Goal: Task Accomplishment & Management: Complete application form

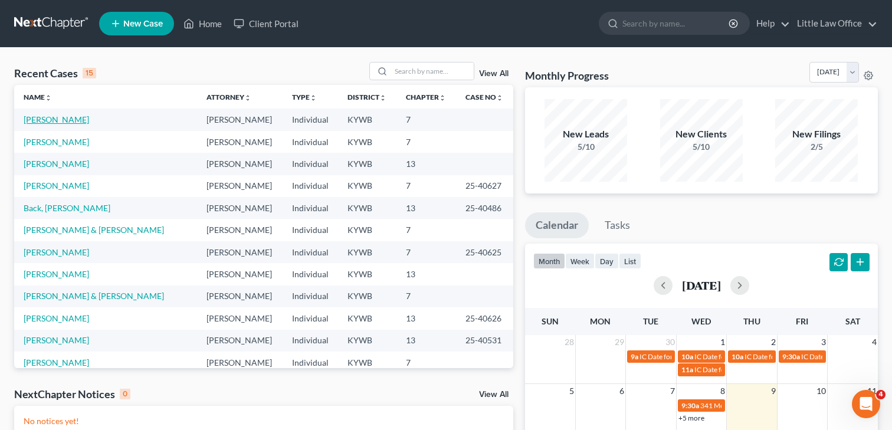
click at [66, 123] on link "[PERSON_NAME]" at bounding box center [56, 119] width 65 height 10
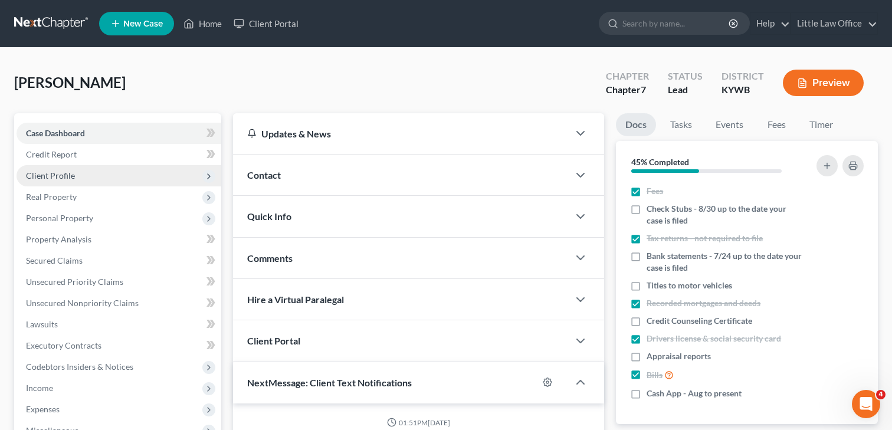
scroll to position [1702, 0]
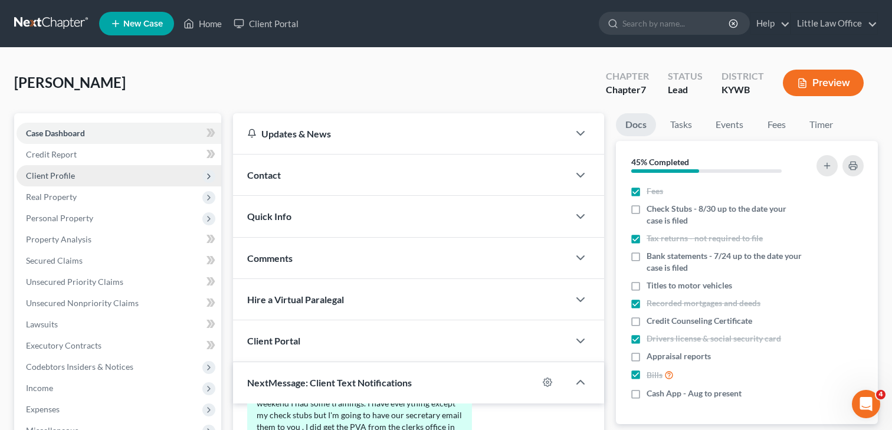
click at [48, 172] on span "Client Profile" at bounding box center [50, 176] width 49 height 10
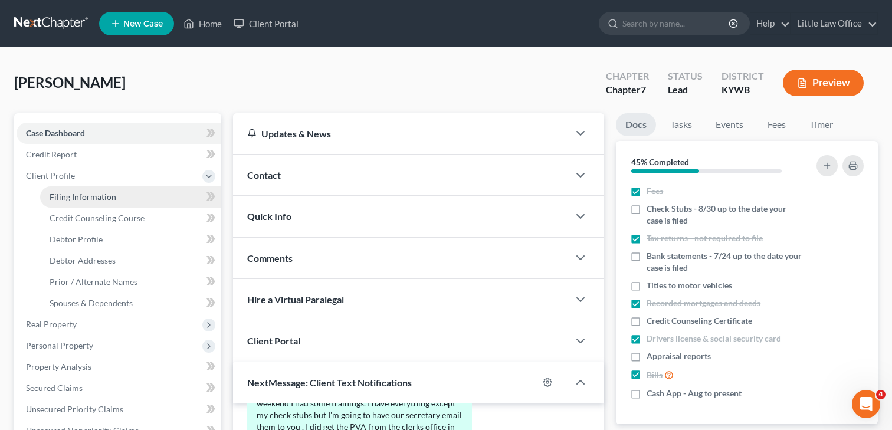
click at [64, 196] on span "Filing Information" at bounding box center [83, 197] width 67 height 10
select select "1"
select select "0"
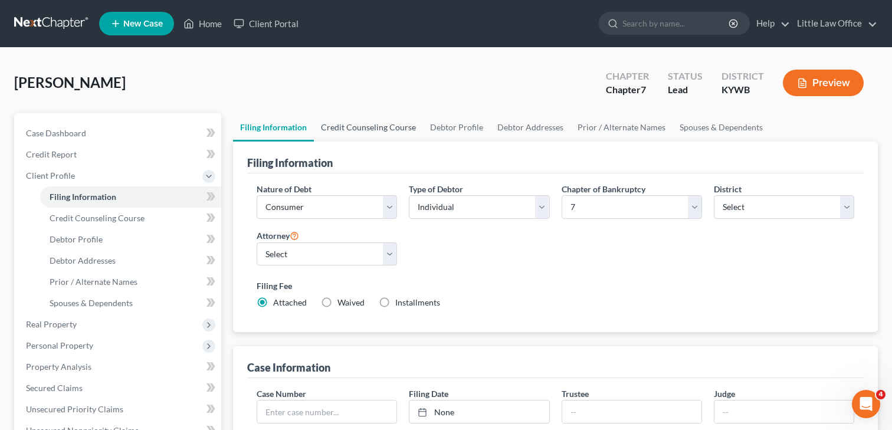
click at [347, 130] on link "Credit Counseling Course" at bounding box center [368, 127] width 109 height 28
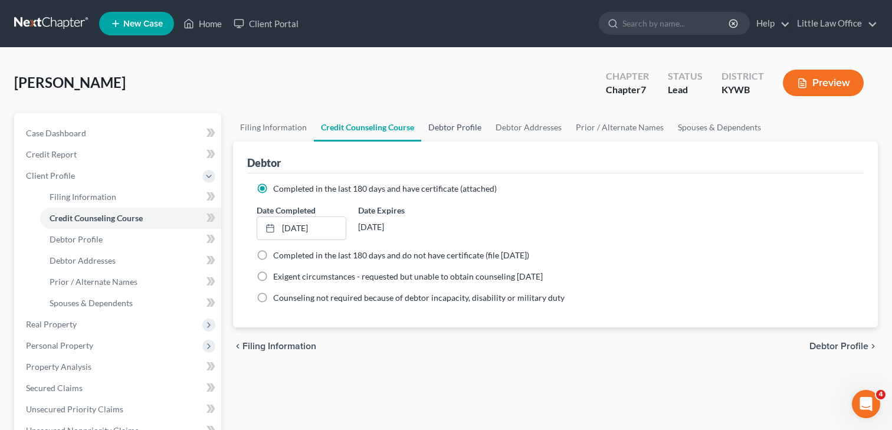
click at [476, 123] on link "Debtor Profile" at bounding box center [454, 127] width 67 height 28
select select "0"
select select "3"
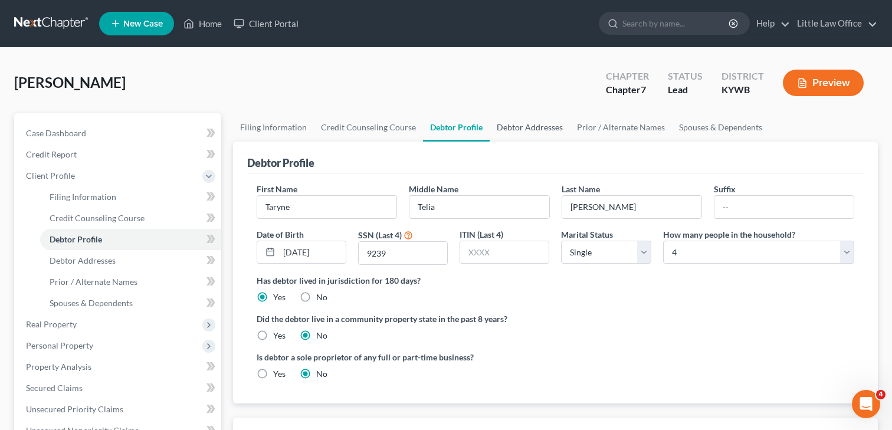
click at [555, 125] on link "Debtor Addresses" at bounding box center [530, 127] width 80 height 28
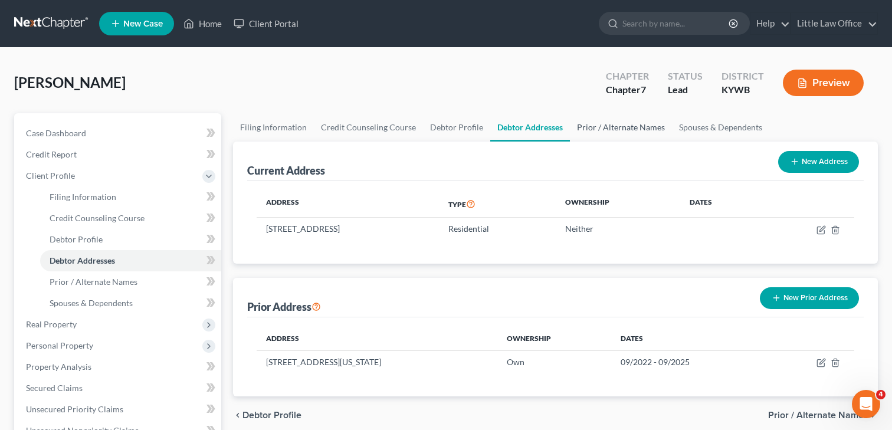
click at [602, 131] on link "Prior / Alternate Names" at bounding box center [621, 127] width 102 height 28
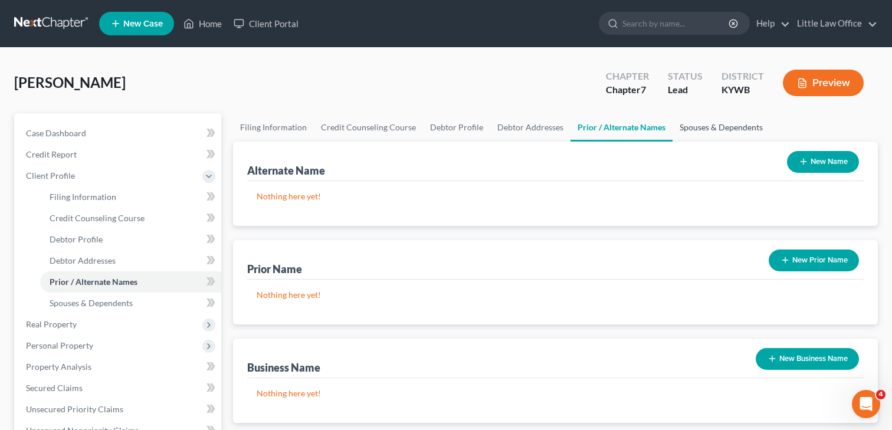
click at [693, 127] on link "Spouses & Dependents" at bounding box center [721, 127] width 97 height 28
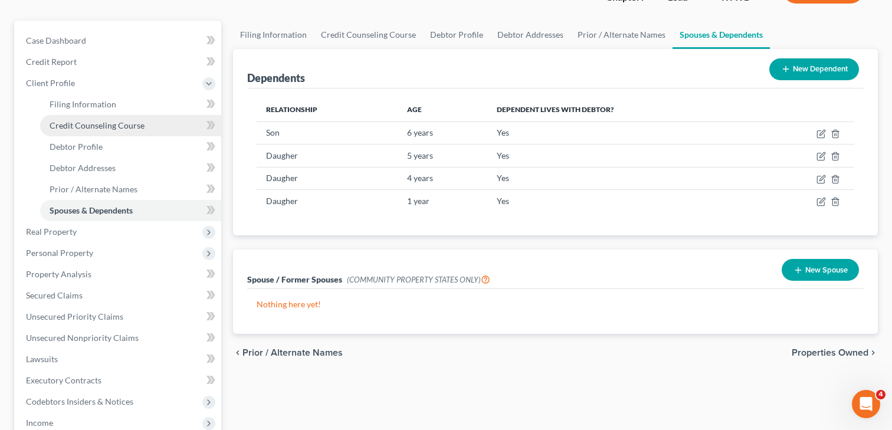
scroll to position [97, 0]
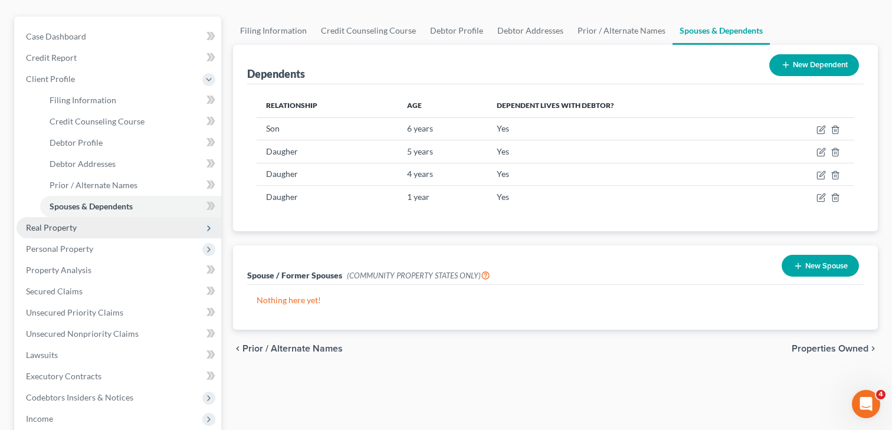
click at [70, 227] on span "Real Property" at bounding box center [51, 227] width 51 height 10
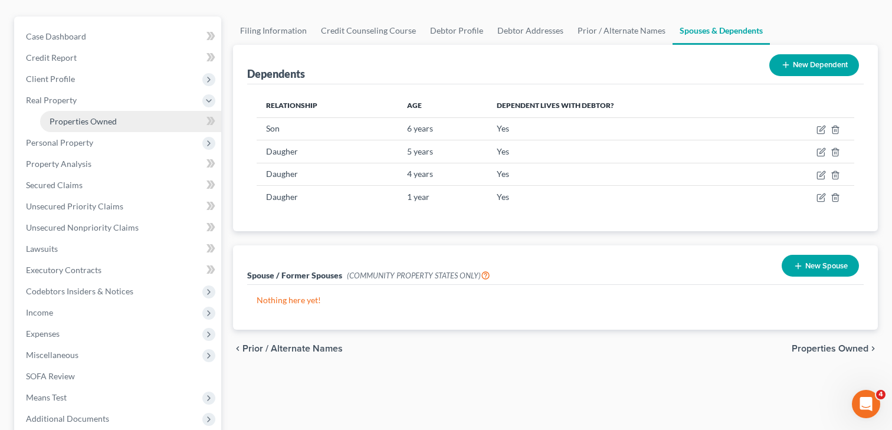
click at [100, 117] on span "Properties Owned" at bounding box center [83, 121] width 67 height 10
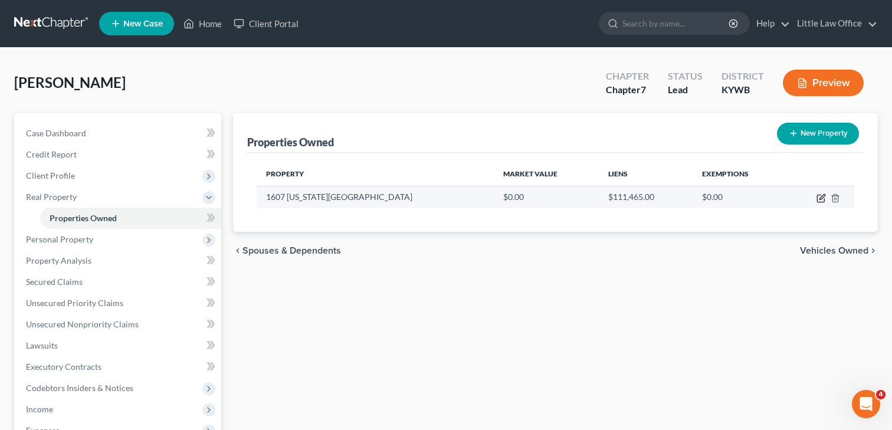
click at [819, 196] on icon "button" at bounding box center [821, 198] width 9 height 9
select select "18"
select select "0"
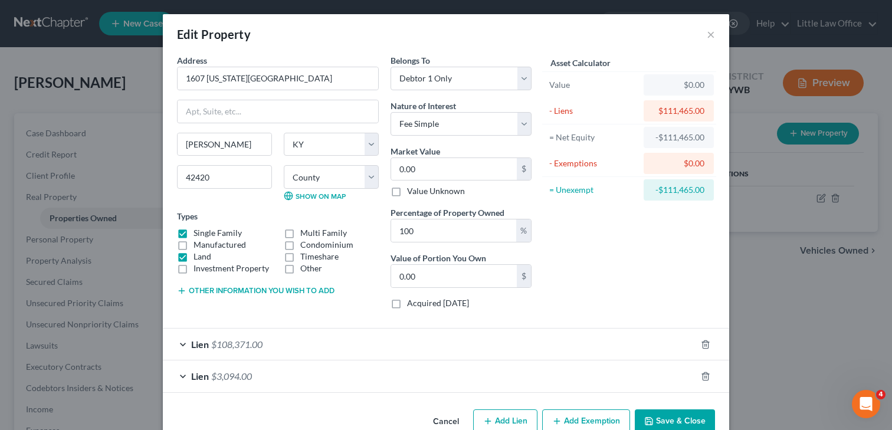
scroll to position [27, 0]
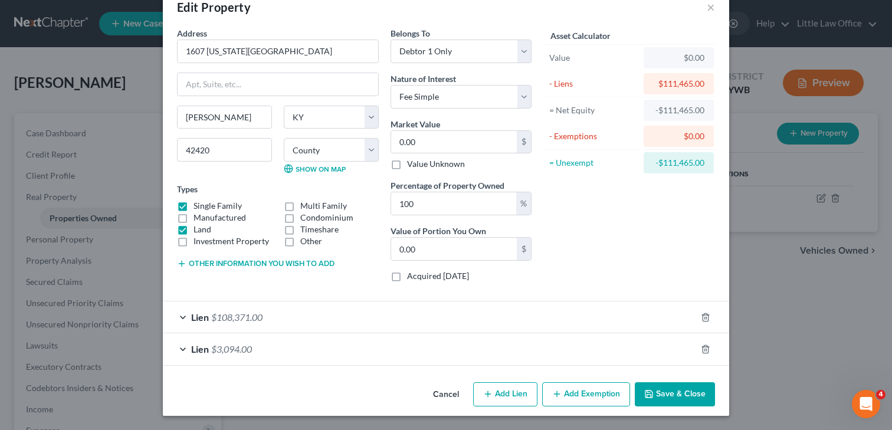
click at [259, 317] on span "$108,371.00" at bounding box center [236, 317] width 51 height 11
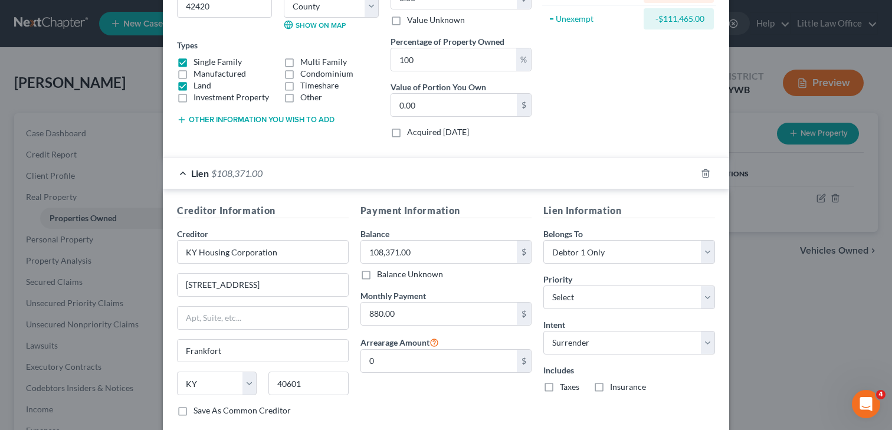
scroll to position [0, 0]
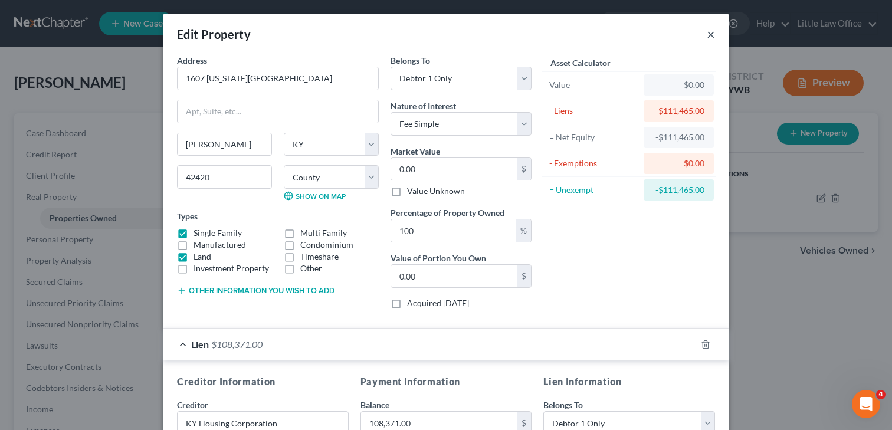
click at [712, 37] on button "×" at bounding box center [711, 34] width 8 height 14
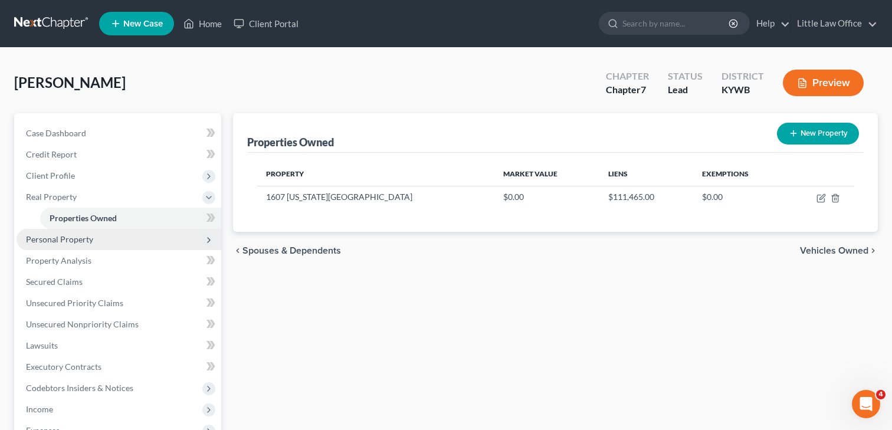
click at [80, 238] on span "Personal Property" at bounding box center [59, 239] width 67 height 10
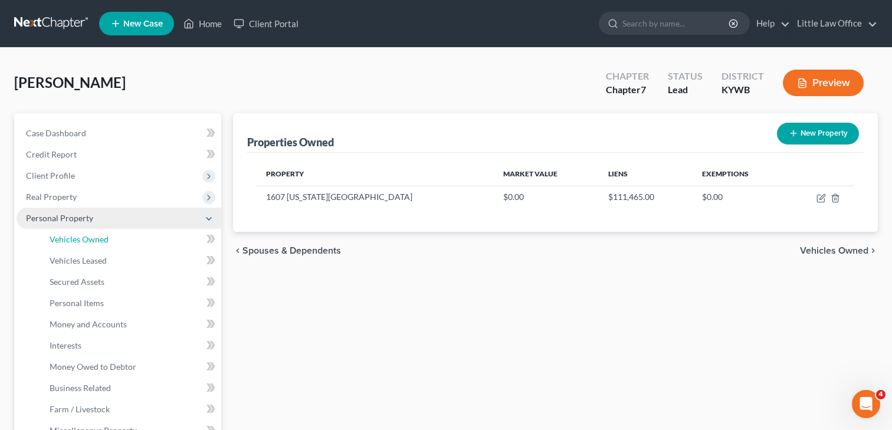
click at [80, 238] on span "Vehicles Owned" at bounding box center [79, 239] width 59 height 10
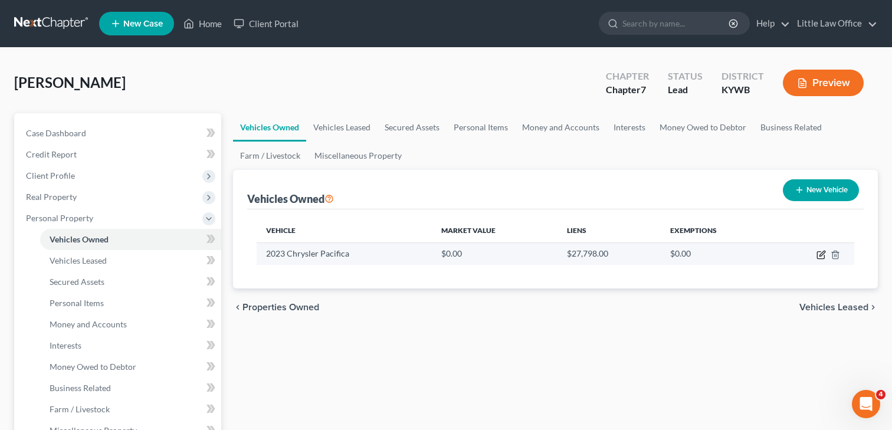
click at [822, 253] on icon "button" at bounding box center [821, 254] width 9 height 9
select select "0"
select select "3"
select select "0"
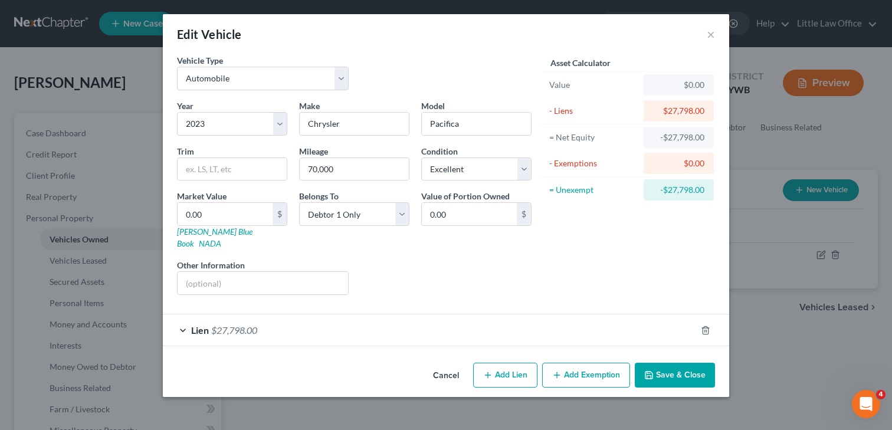
click at [231, 314] on div "Lien $27,798.00" at bounding box center [429, 329] width 533 height 31
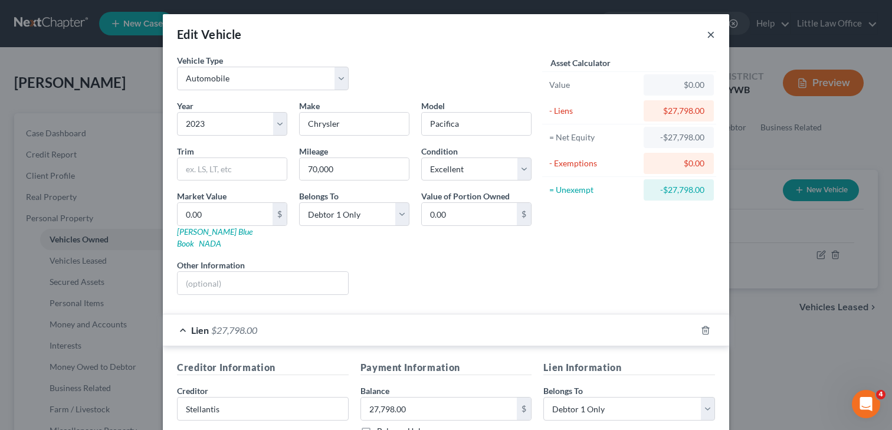
click at [713, 30] on button "×" at bounding box center [711, 34] width 8 height 14
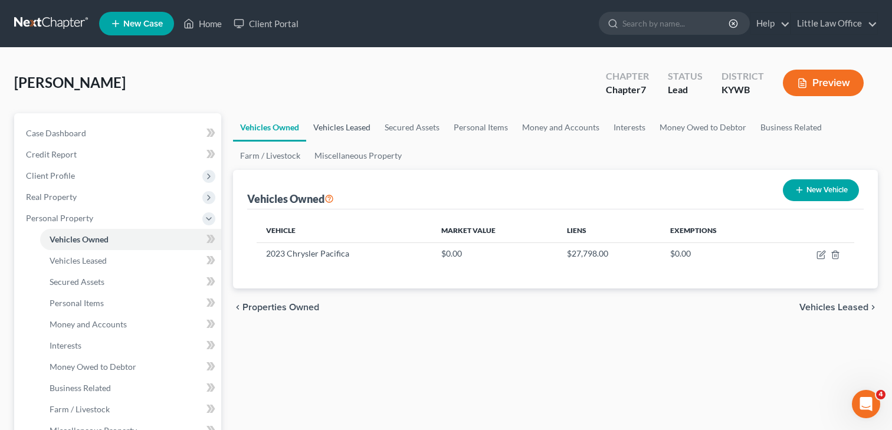
click at [351, 127] on link "Vehicles Leased" at bounding box center [341, 127] width 71 height 28
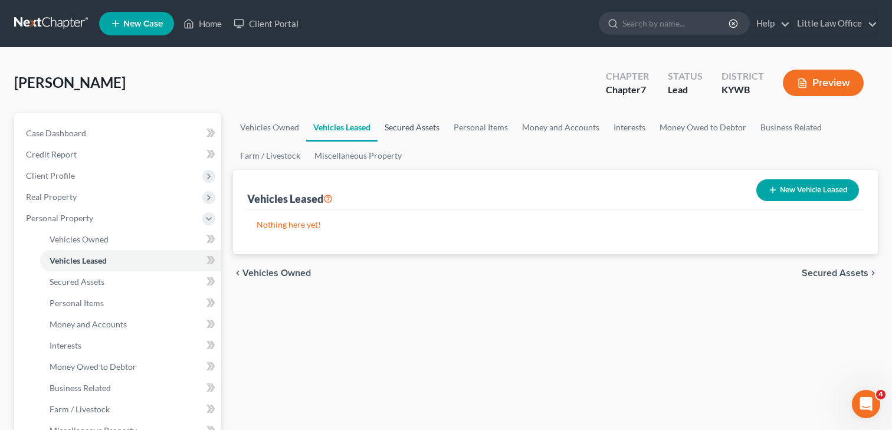
click at [384, 127] on link "Secured Assets" at bounding box center [412, 127] width 69 height 28
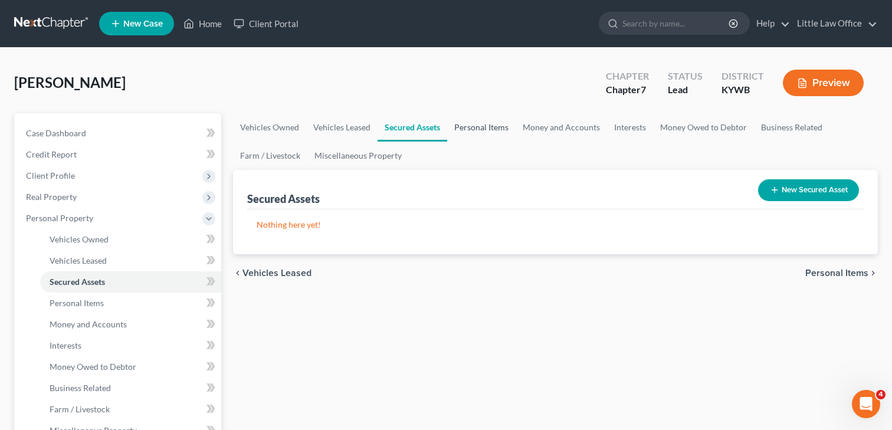
click at [490, 124] on link "Personal Items" at bounding box center [481, 127] width 68 height 28
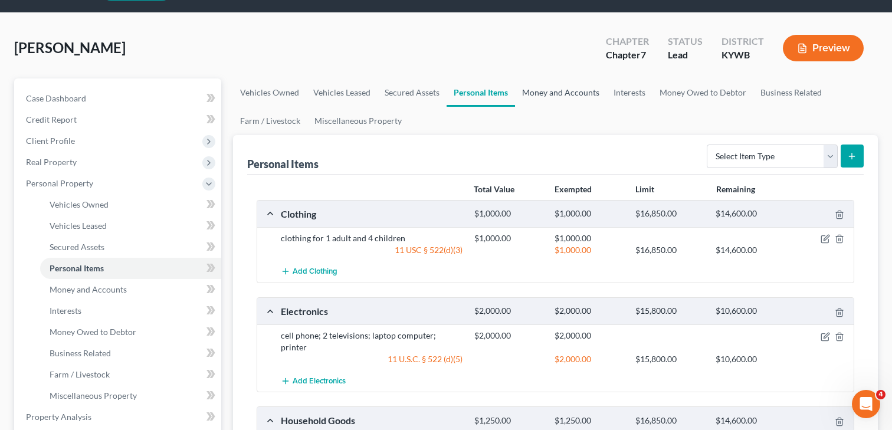
click at [559, 91] on link "Money and Accounts" at bounding box center [560, 92] width 91 height 28
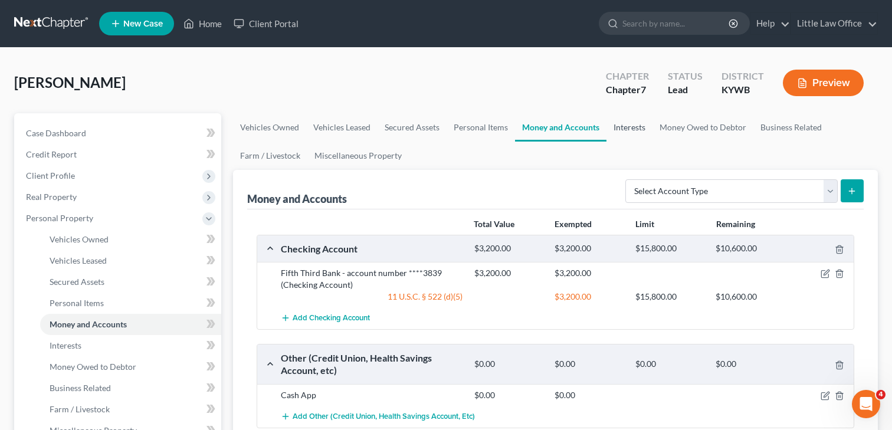
click at [638, 126] on link "Interests" at bounding box center [629, 127] width 46 height 28
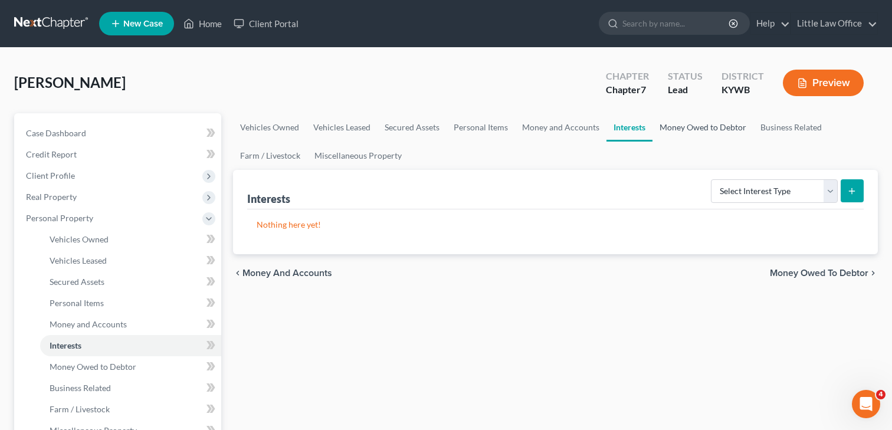
click at [669, 129] on link "Money Owed to Debtor" at bounding box center [703, 127] width 101 height 28
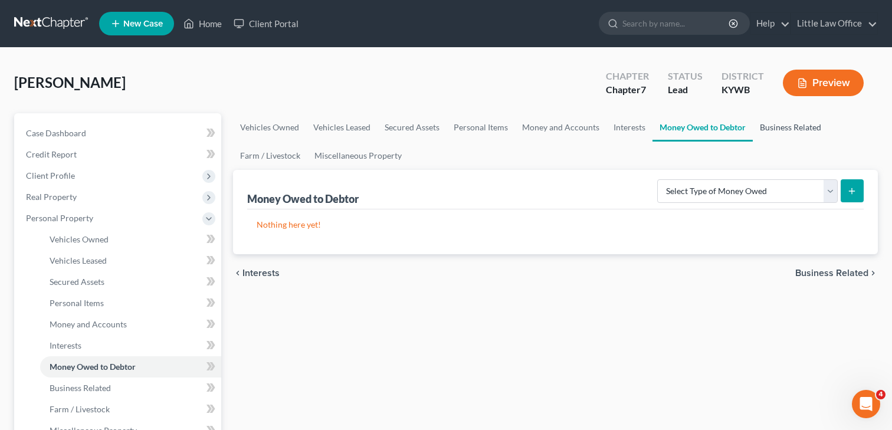
click at [780, 129] on link "Business Related" at bounding box center [791, 127] width 76 height 28
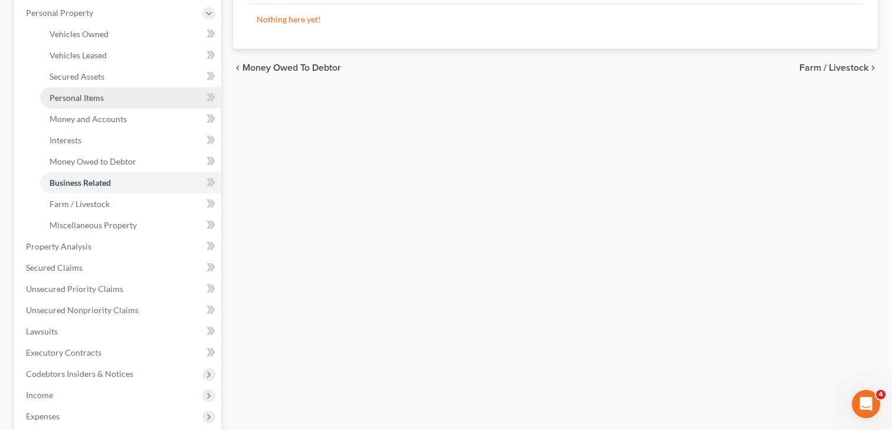
scroll to position [307, 0]
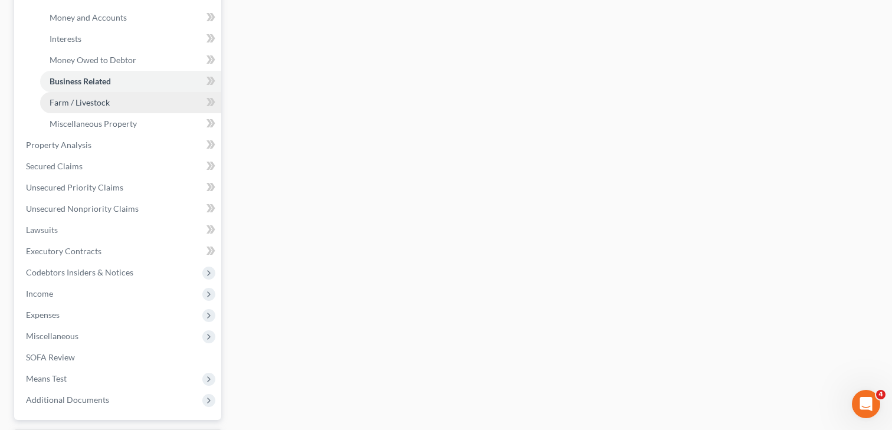
click at [92, 109] on link "Farm / Livestock" at bounding box center [130, 102] width 181 height 21
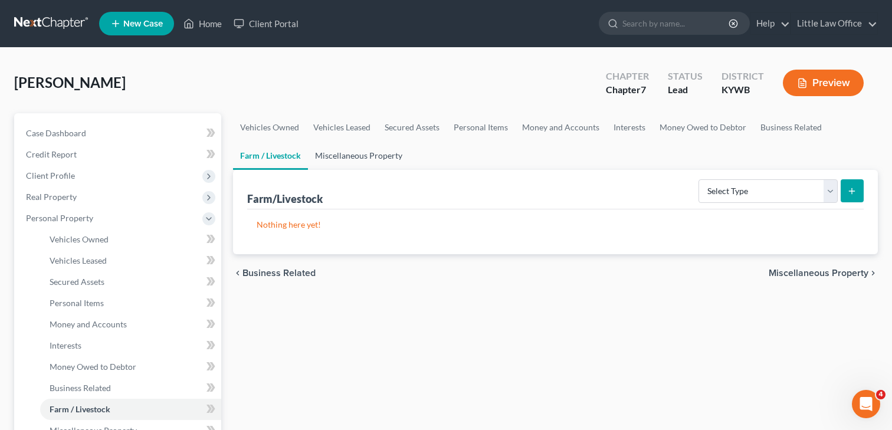
click at [353, 162] on link "Miscellaneous Property" at bounding box center [358, 156] width 101 height 28
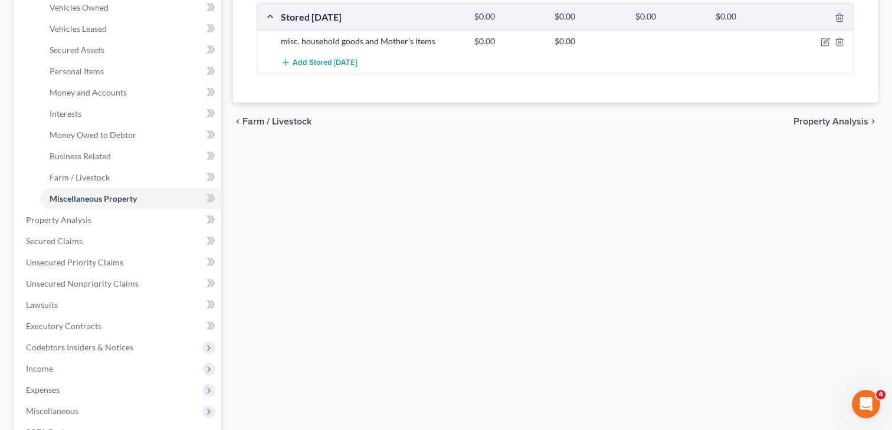
scroll to position [355, 0]
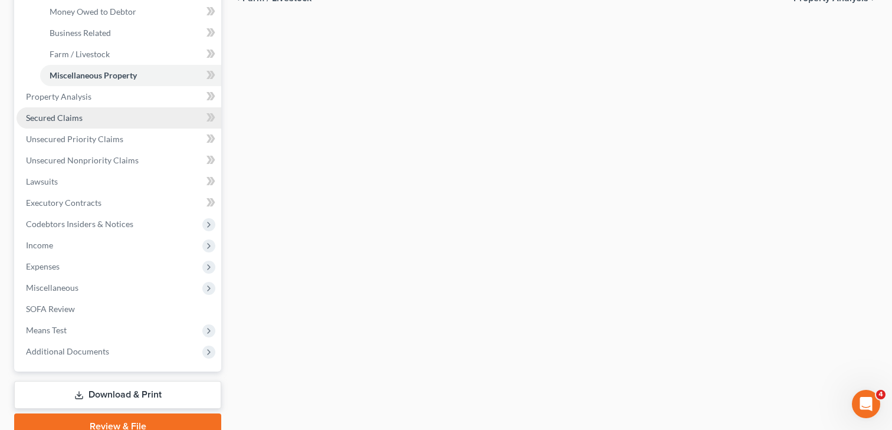
click at [70, 107] on link "Secured Claims" at bounding box center [119, 117] width 205 height 21
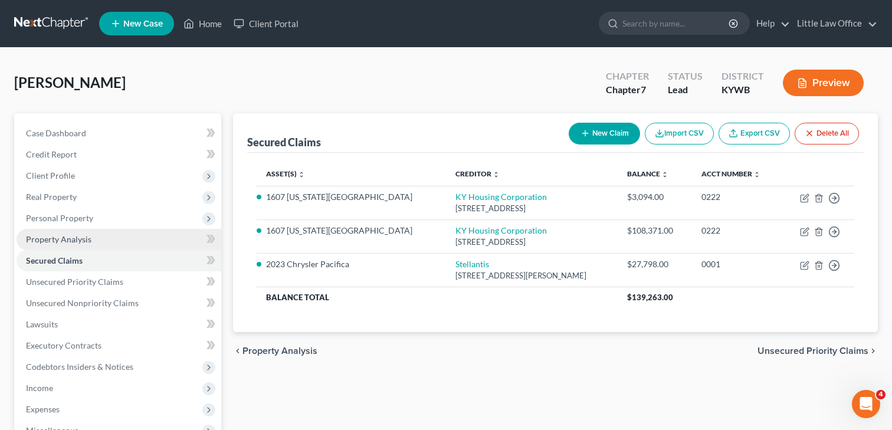
click at [82, 239] on span "Property Analysis" at bounding box center [58, 239] width 65 height 10
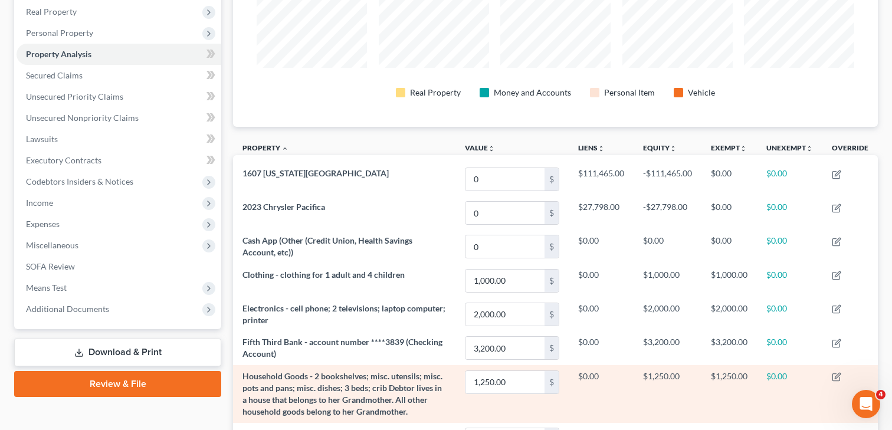
scroll to position [98, 0]
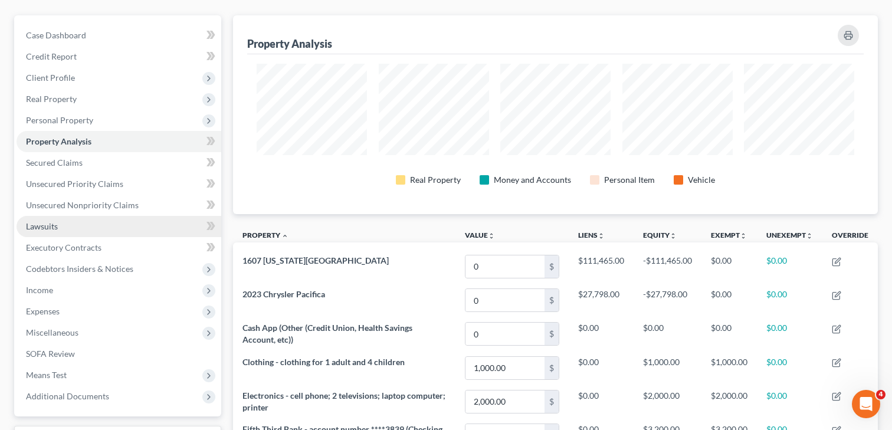
click at [77, 222] on link "Lawsuits" at bounding box center [119, 226] width 205 height 21
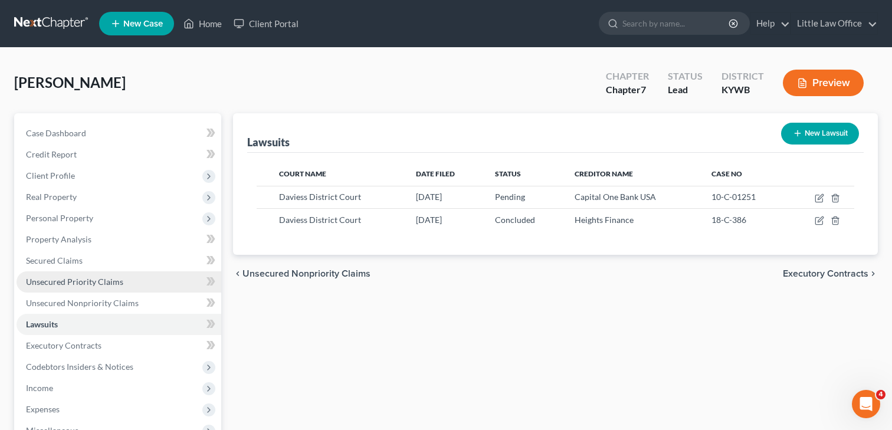
click at [91, 290] on link "Unsecured Priority Claims" at bounding box center [119, 281] width 205 height 21
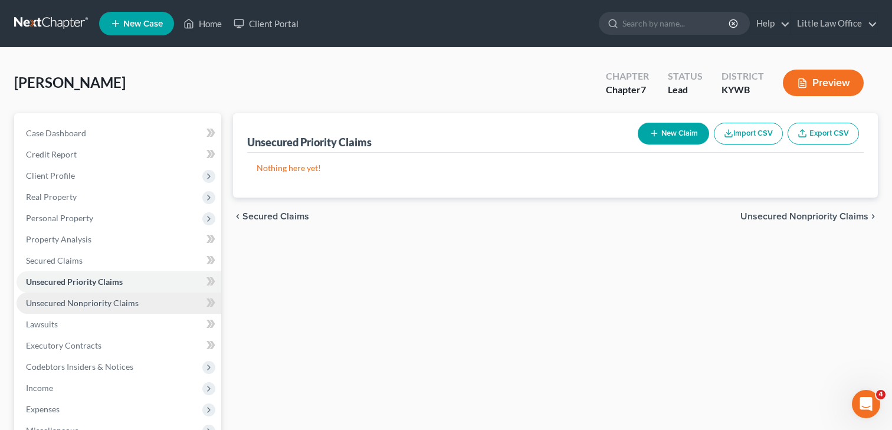
click at [91, 297] on link "Unsecured Nonpriority Claims" at bounding box center [119, 303] width 205 height 21
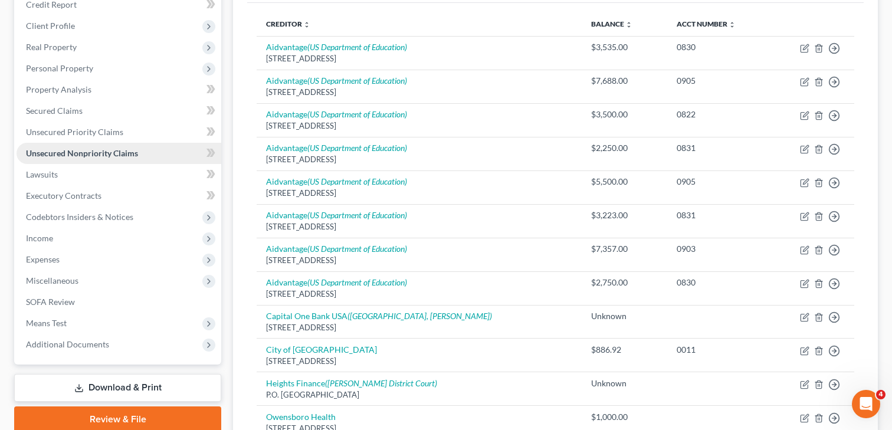
scroll to position [302, 0]
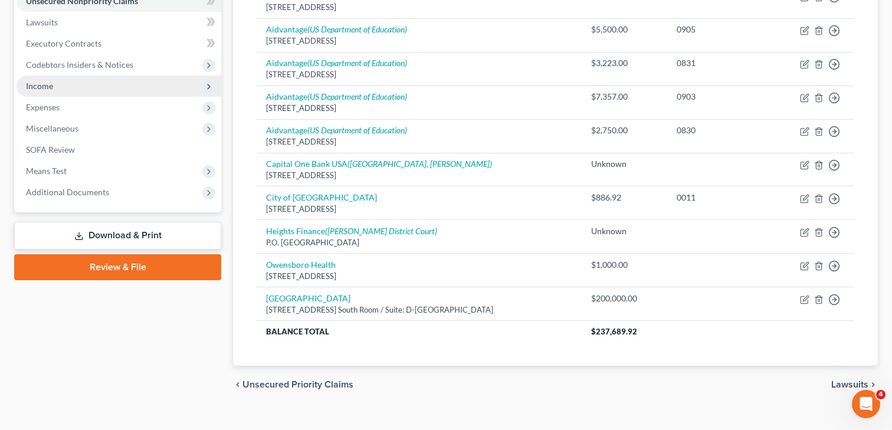
click at [61, 88] on span "Income" at bounding box center [119, 86] width 205 height 21
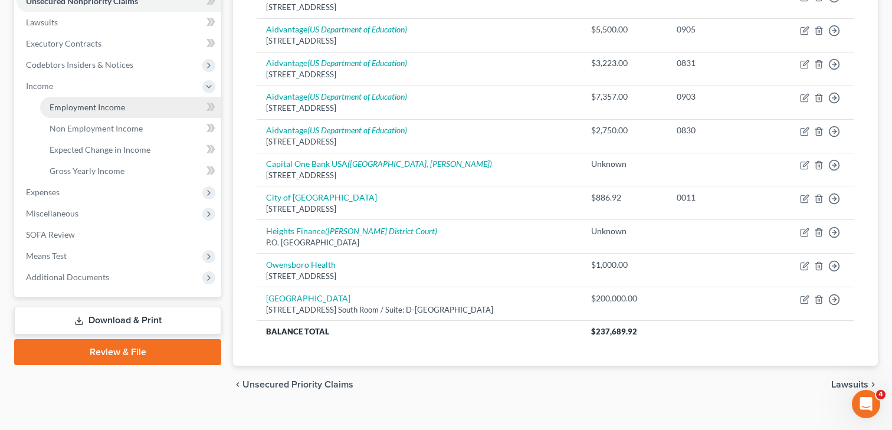
click at [76, 109] on span "Employment Income" at bounding box center [88, 107] width 76 height 10
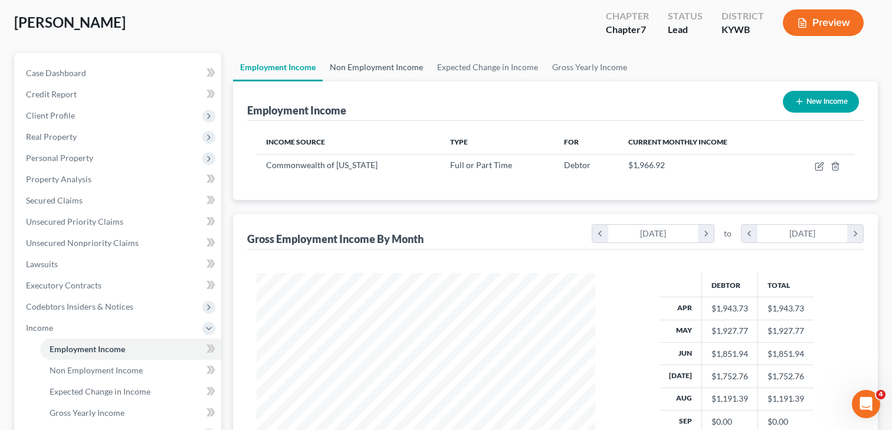
click at [356, 65] on link "Non Employment Income" at bounding box center [376, 67] width 107 height 28
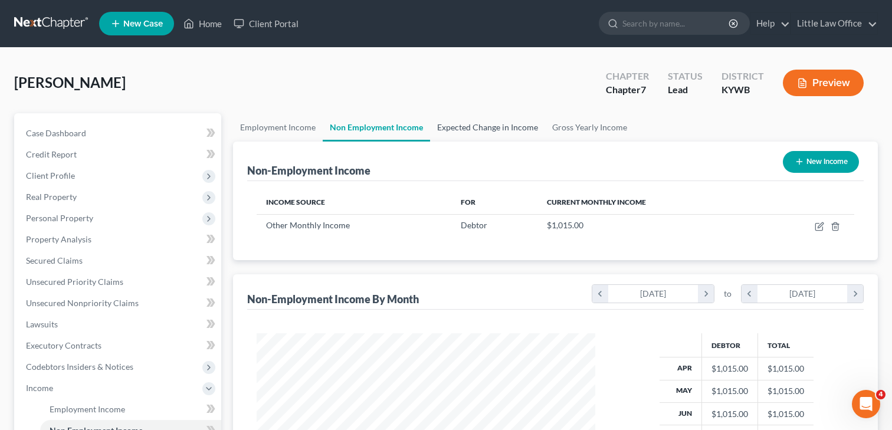
click at [468, 127] on link "Expected Change in Income" at bounding box center [487, 127] width 115 height 28
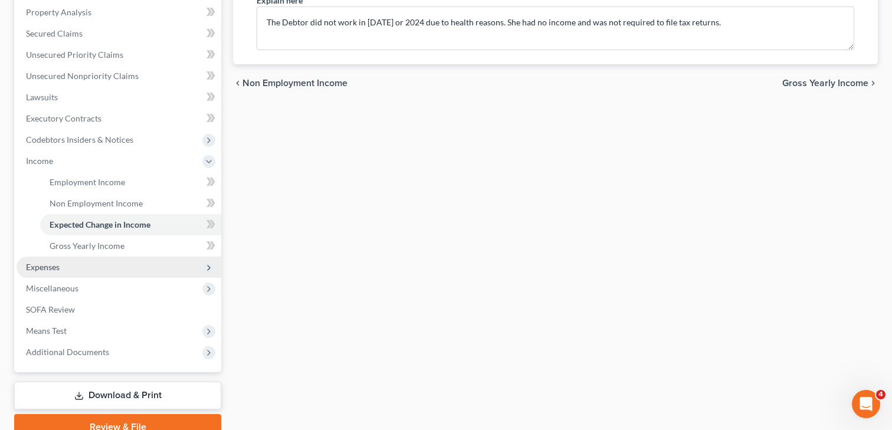
scroll to position [232, 0]
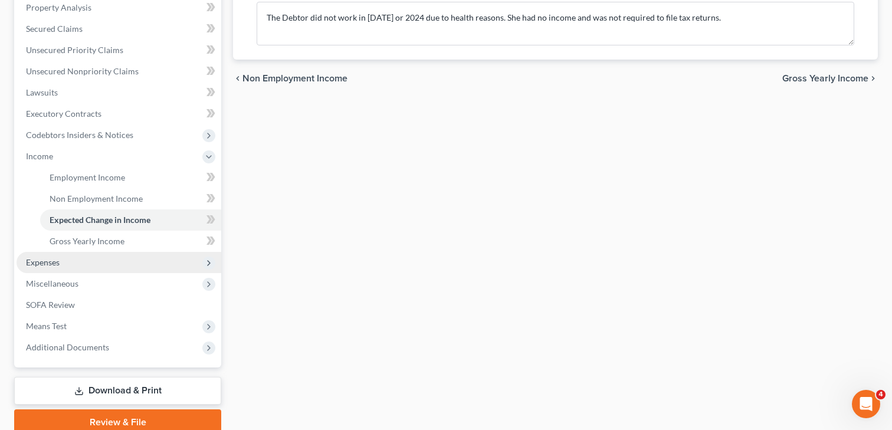
click at [58, 254] on span "Expenses" at bounding box center [119, 262] width 205 height 21
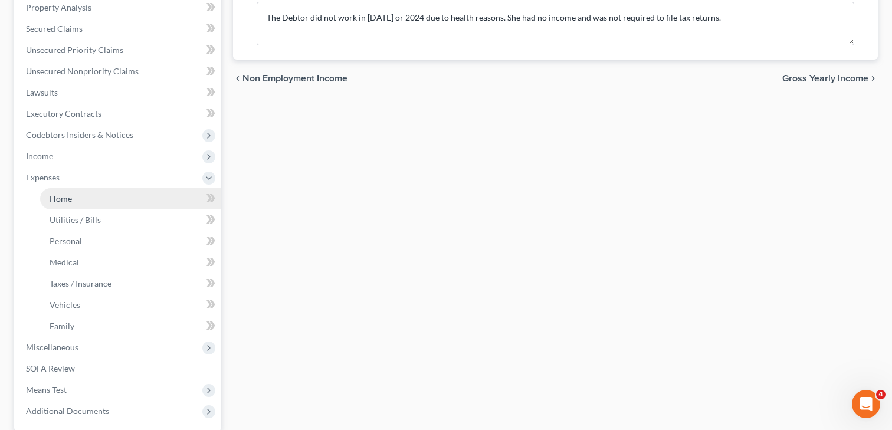
click at [93, 197] on link "Home" at bounding box center [130, 198] width 181 height 21
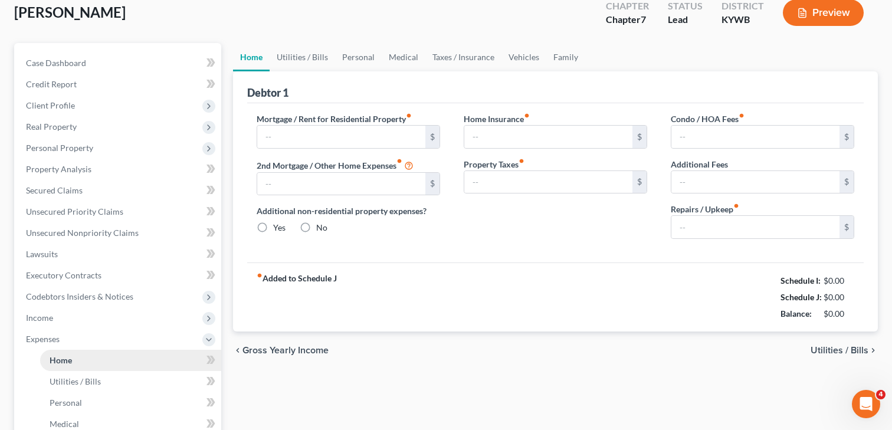
type input "0.00"
radio input "true"
type input "0.00"
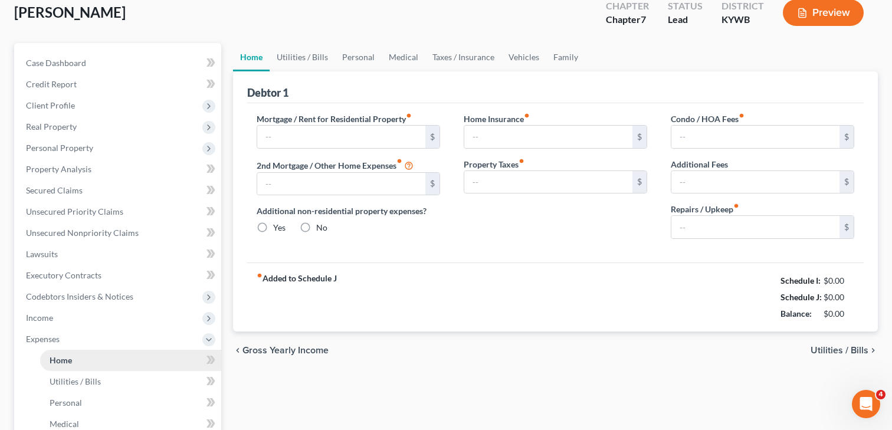
type input "0.00"
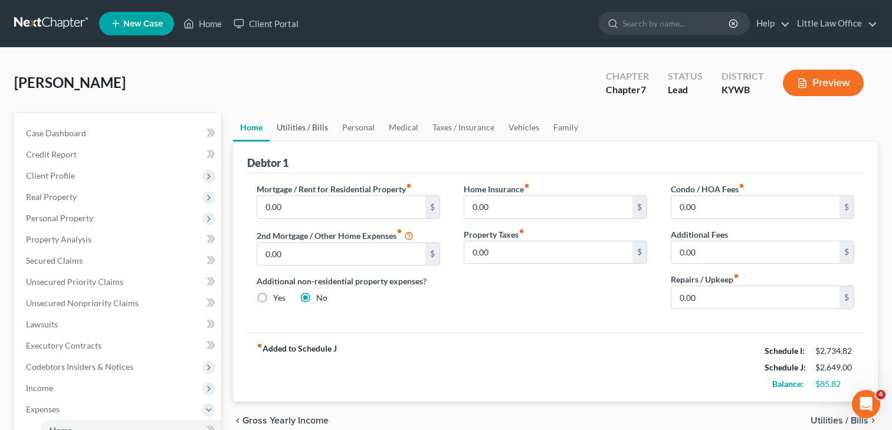
click at [302, 131] on link "Utilities / Bills" at bounding box center [302, 127] width 65 height 28
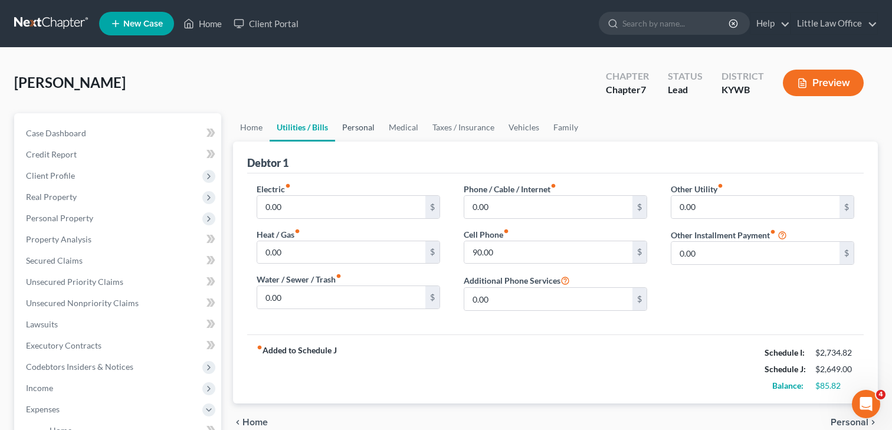
click at [355, 130] on link "Personal" at bounding box center [358, 127] width 47 height 28
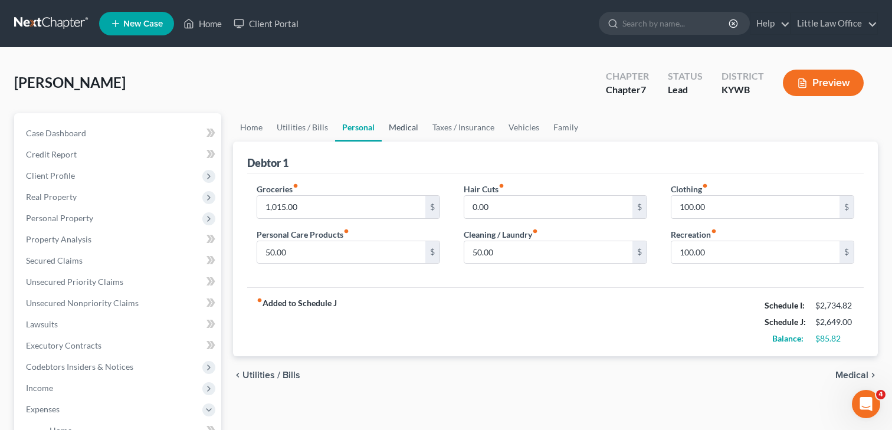
click at [412, 127] on link "Medical" at bounding box center [404, 127] width 44 height 28
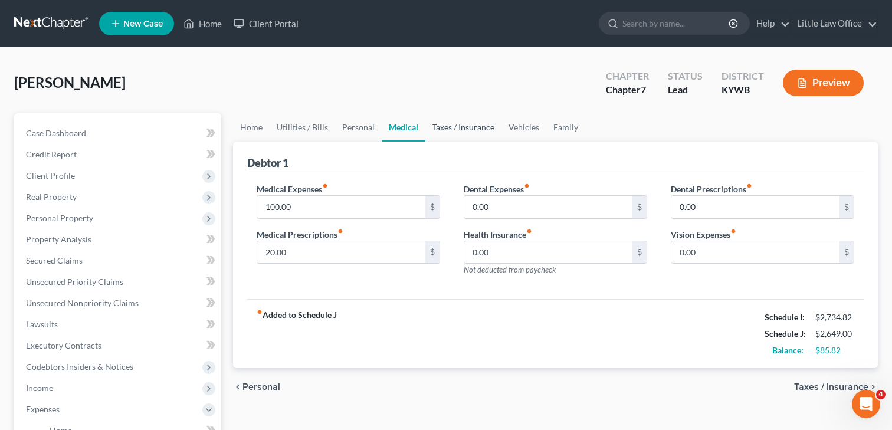
click at [455, 132] on link "Taxes / Insurance" at bounding box center [463, 127] width 76 height 28
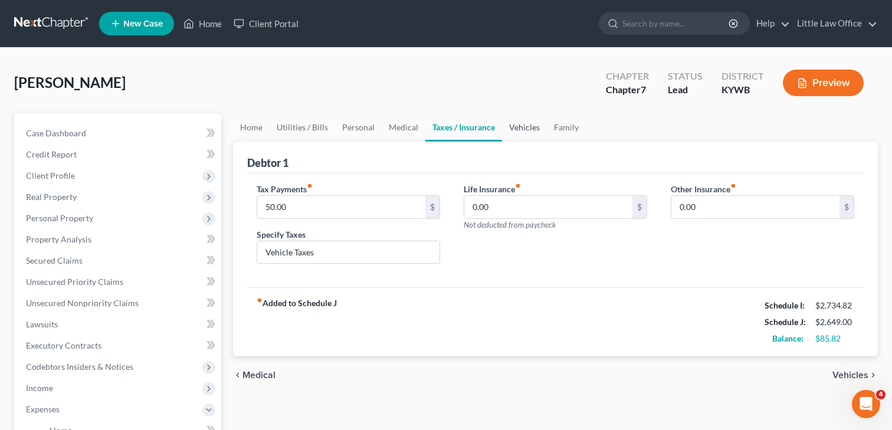
click at [516, 135] on link "Vehicles" at bounding box center [524, 127] width 45 height 28
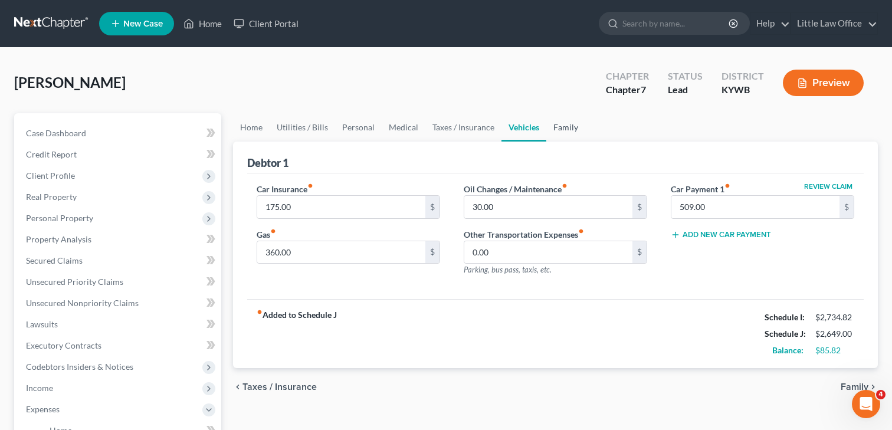
click at [555, 130] on link "Family" at bounding box center [565, 127] width 39 height 28
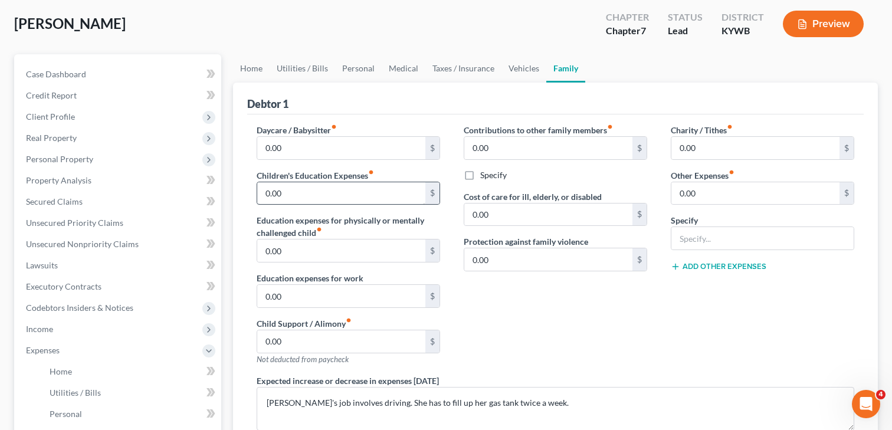
scroll to position [41, 0]
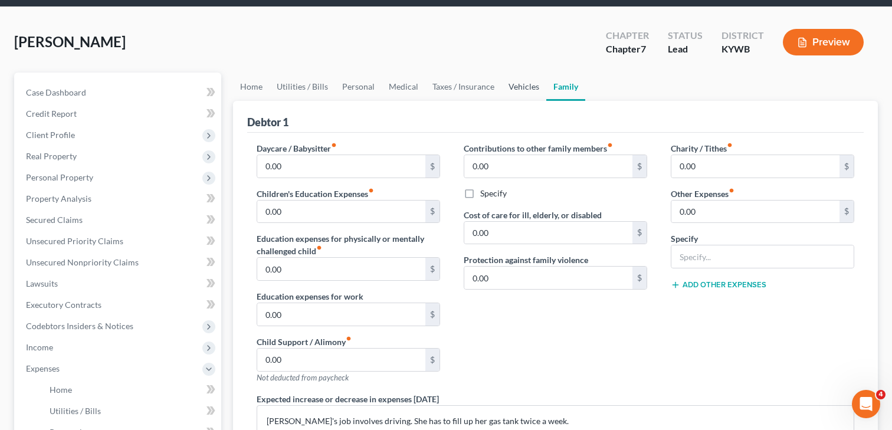
click at [506, 86] on link "Vehicles" at bounding box center [523, 87] width 45 height 28
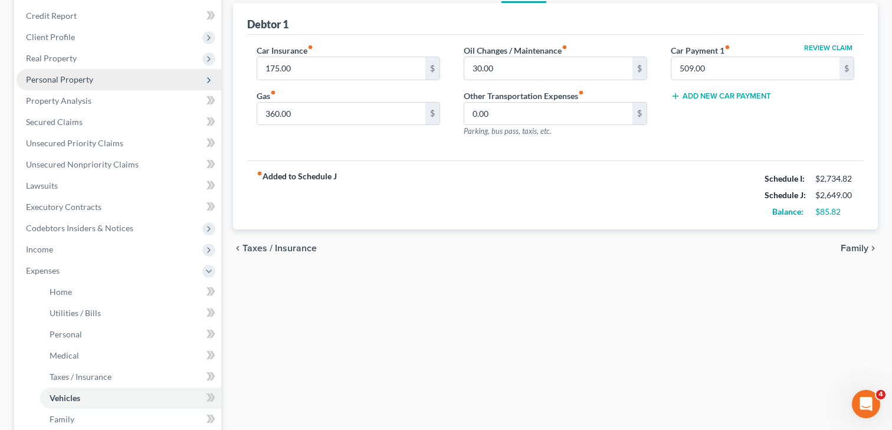
scroll to position [318, 0]
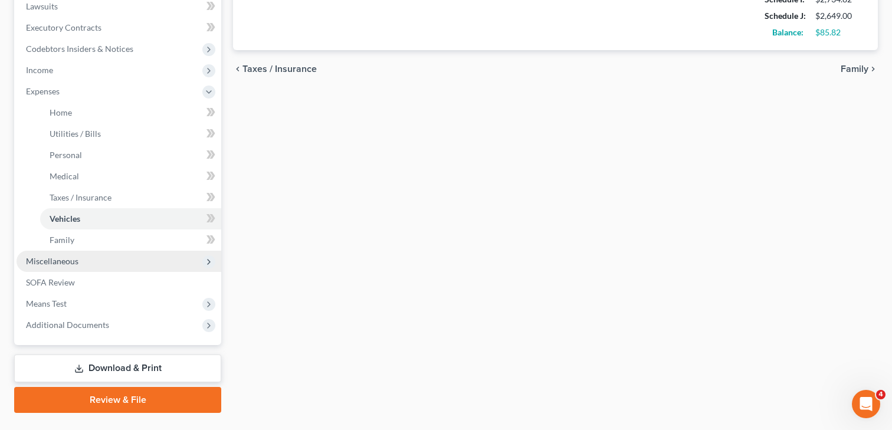
click at [58, 267] on span "Miscellaneous" at bounding box center [119, 261] width 205 height 21
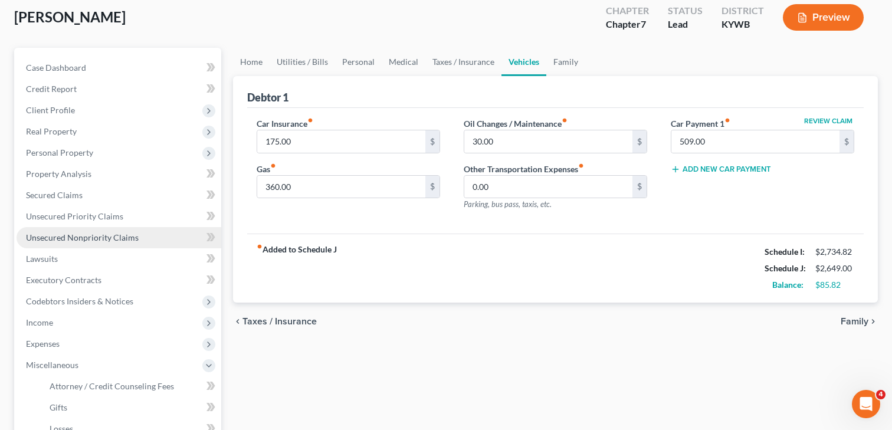
scroll to position [0, 0]
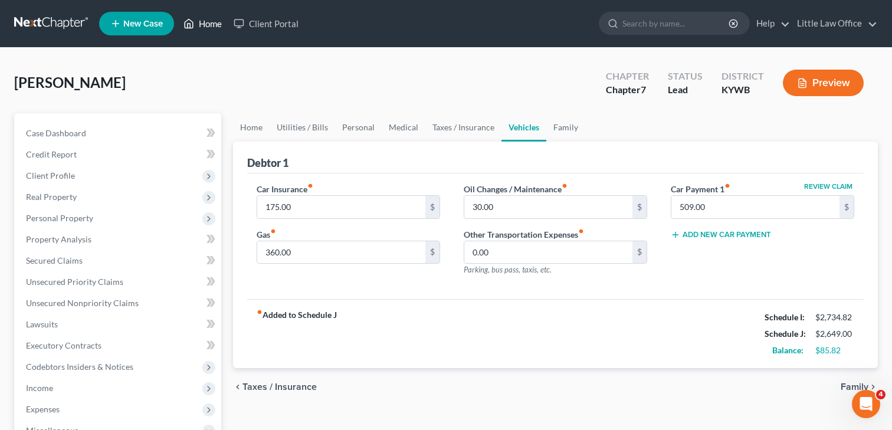
click at [205, 27] on link "Home" at bounding box center [203, 23] width 50 height 21
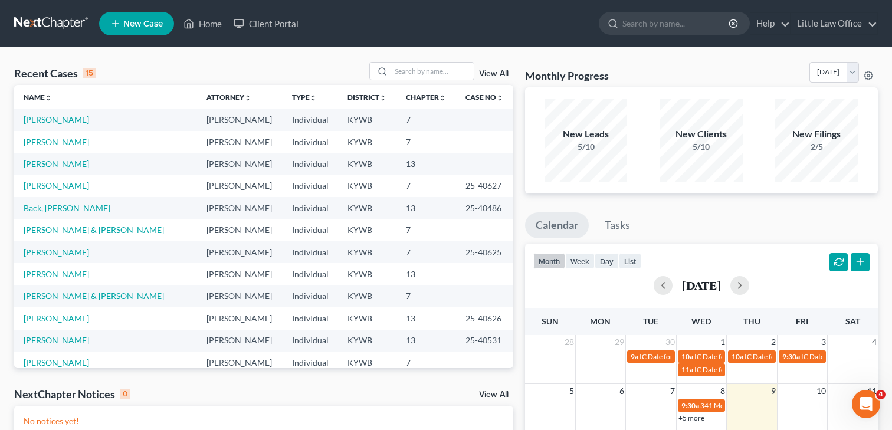
click at [55, 139] on link "[PERSON_NAME]" at bounding box center [56, 142] width 65 height 10
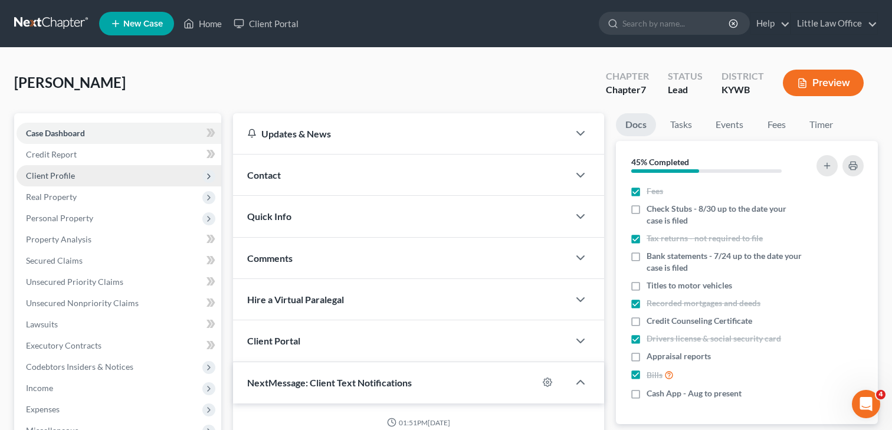
scroll to position [1702, 0]
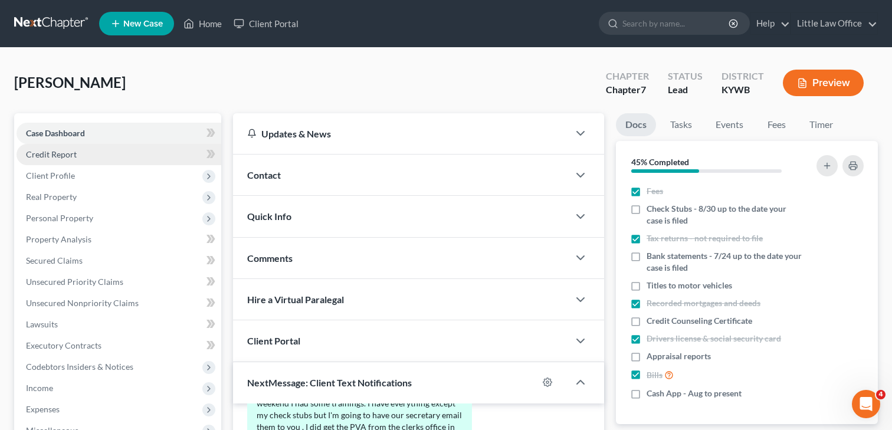
click at [52, 158] on span "Credit Report" at bounding box center [51, 154] width 51 height 10
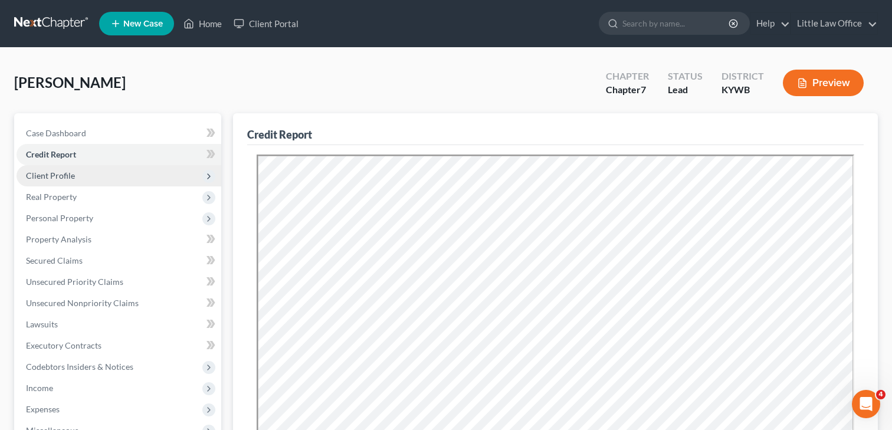
click at [55, 183] on span "Client Profile" at bounding box center [119, 175] width 205 height 21
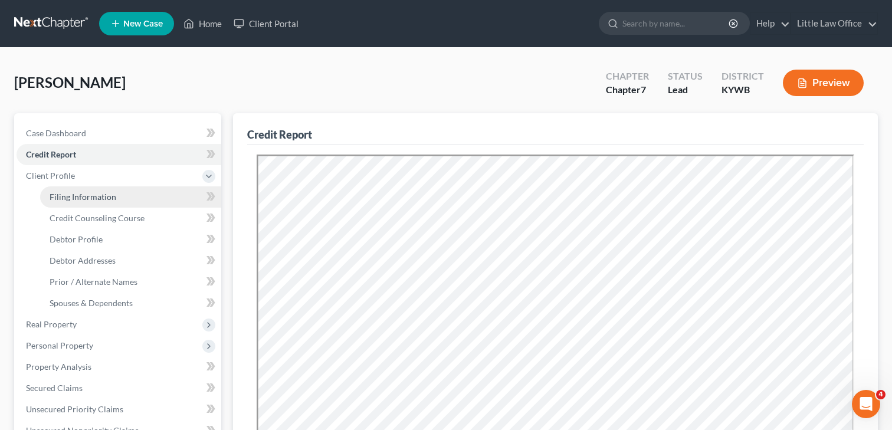
click at [76, 195] on span "Filing Information" at bounding box center [83, 197] width 67 height 10
select select "1"
select select "0"
select select "33"
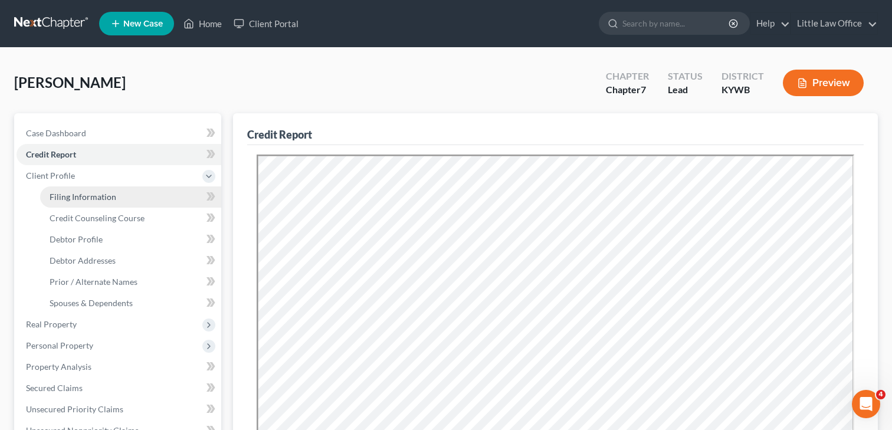
select select "0"
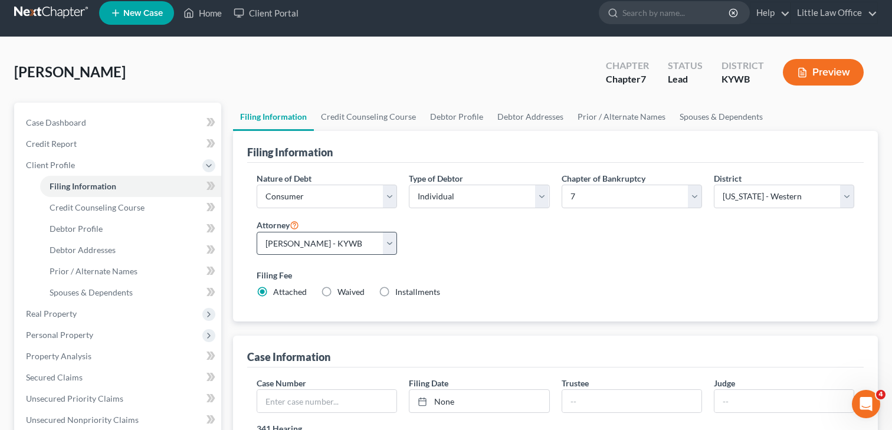
scroll to position [2, 0]
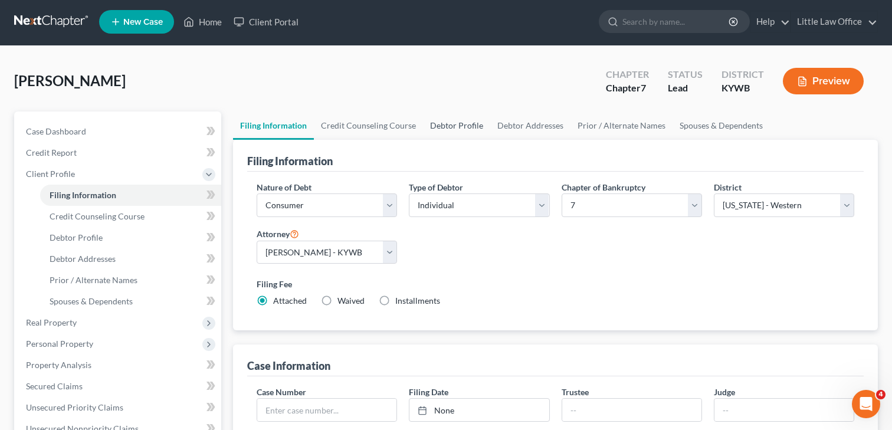
click at [445, 124] on link "Debtor Profile" at bounding box center [456, 126] width 67 height 28
select select "0"
select select "3"
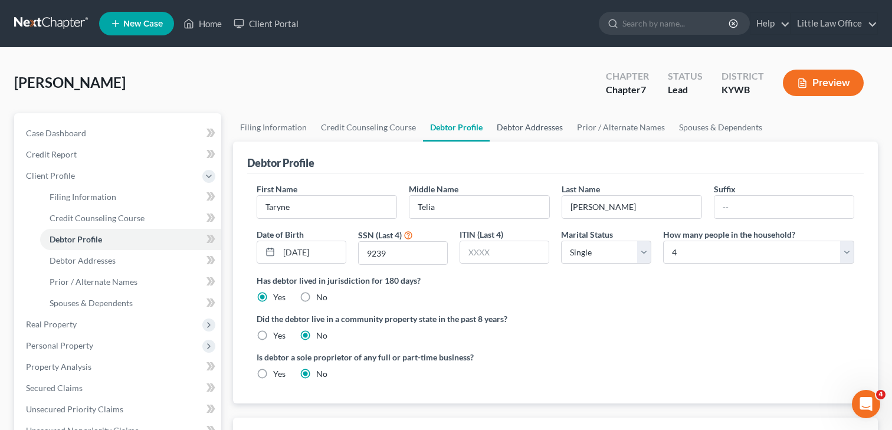
click at [524, 136] on link "Debtor Addresses" at bounding box center [530, 127] width 80 height 28
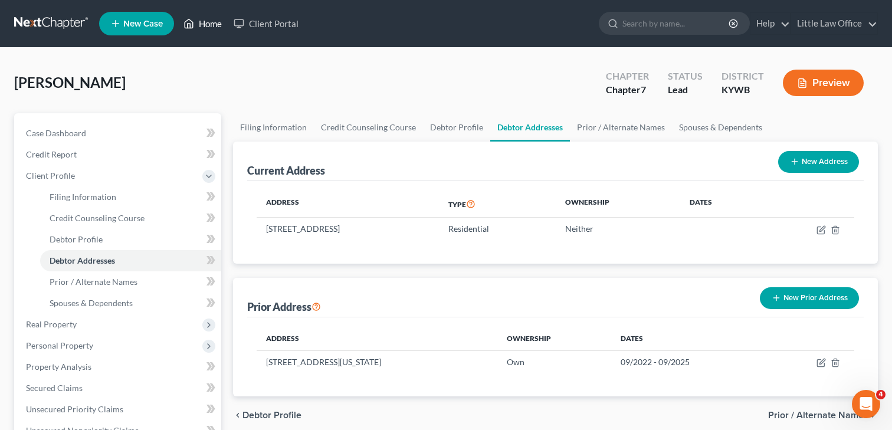
click at [212, 23] on link "Home" at bounding box center [203, 23] width 50 height 21
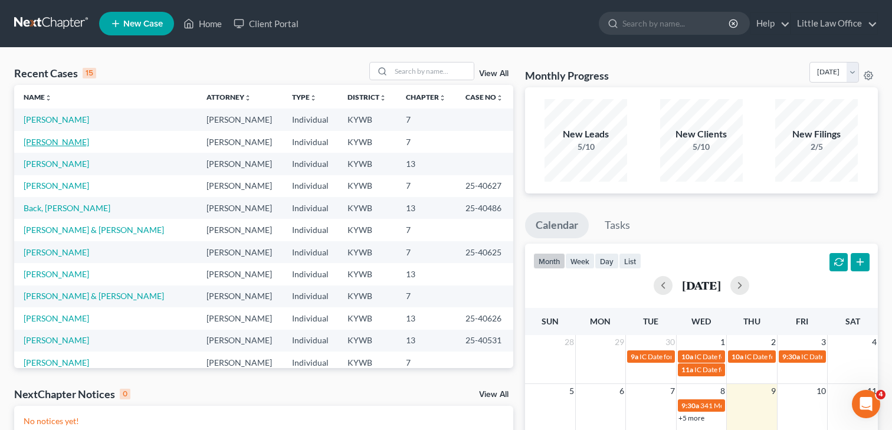
click at [55, 142] on link "[PERSON_NAME]" at bounding box center [56, 142] width 65 height 10
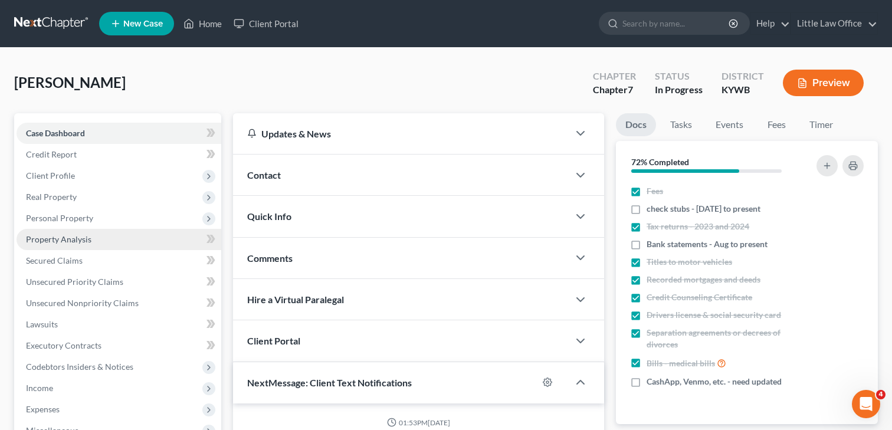
scroll to position [1462, 0]
click at [51, 230] on link "Property Analysis" at bounding box center [119, 239] width 205 height 21
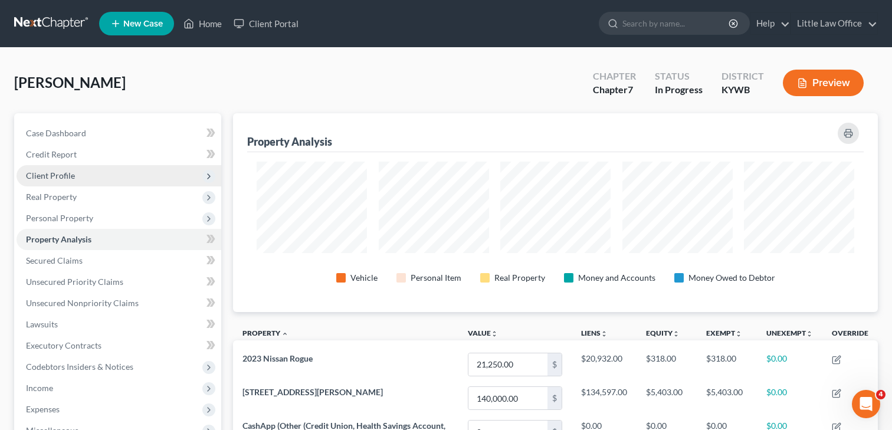
click at [58, 175] on span "Client Profile" at bounding box center [50, 176] width 49 height 10
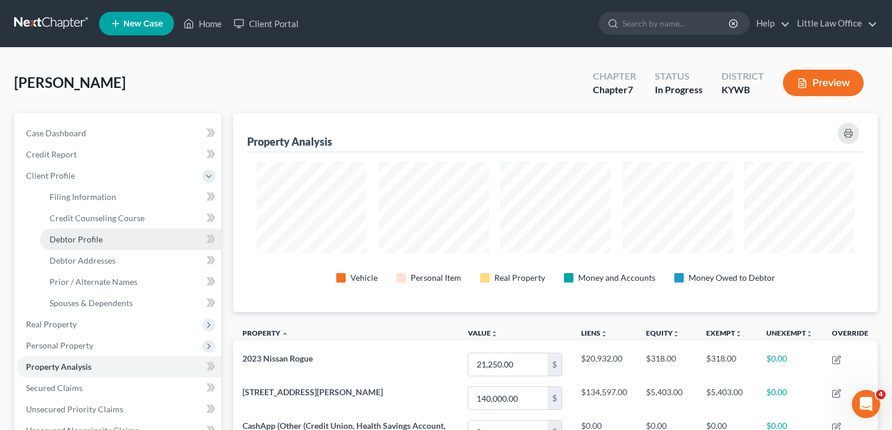
click at [70, 238] on span "Debtor Profile" at bounding box center [76, 239] width 53 height 10
select select "3"
select select "1"
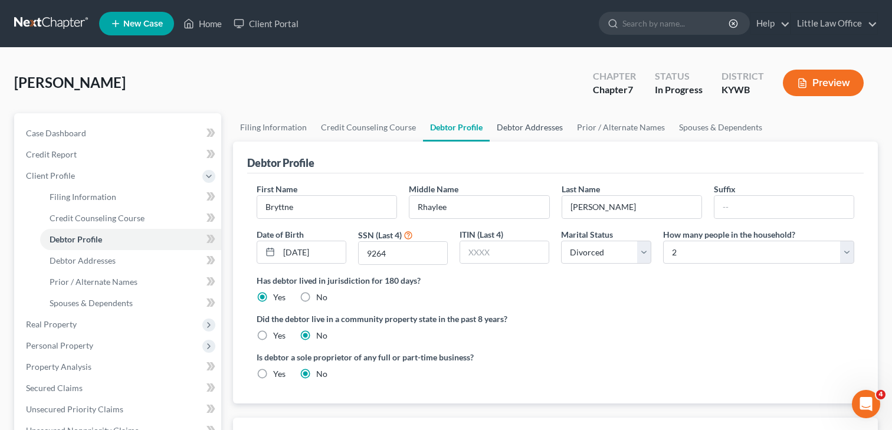
click at [510, 127] on link "Debtor Addresses" at bounding box center [530, 127] width 80 height 28
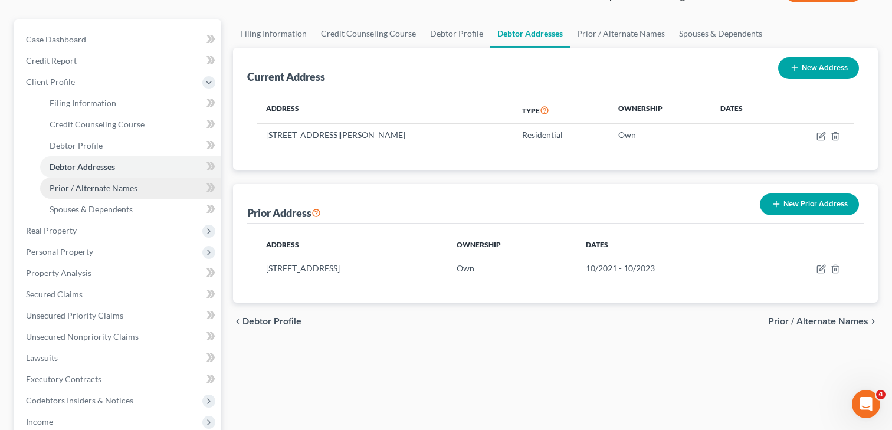
scroll to position [109, 0]
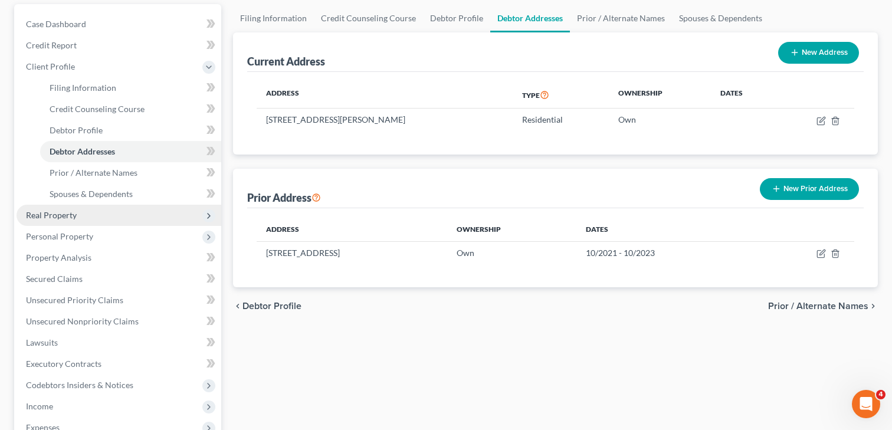
click at [64, 221] on span "Real Property" at bounding box center [119, 215] width 205 height 21
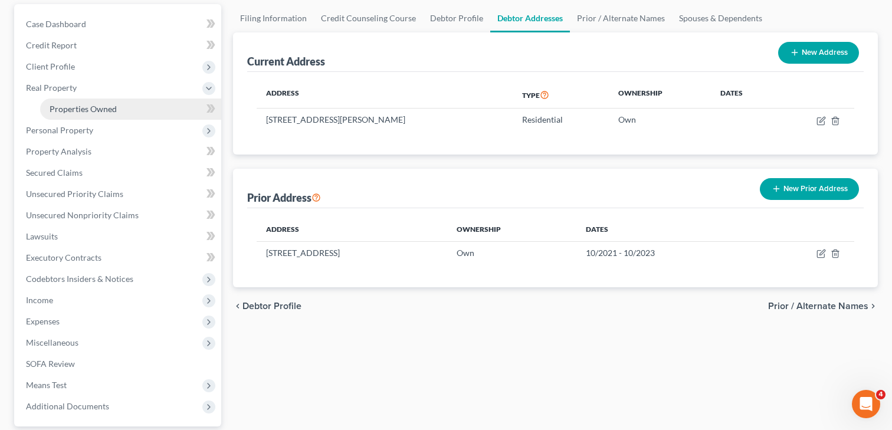
click at [88, 109] on span "Properties Owned" at bounding box center [83, 109] width 67 height 10
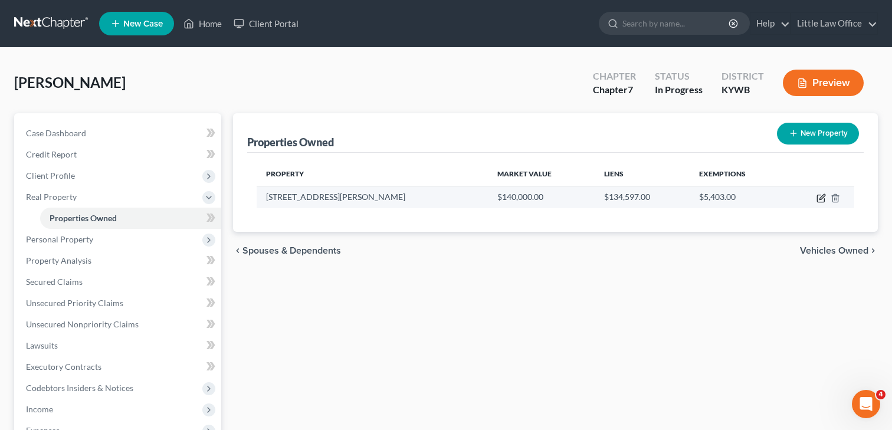
click at [821, 202] on icon "button" at bounding box center [821, 198] width 9 height 9
select select "18"
select select "53"
select select "0"
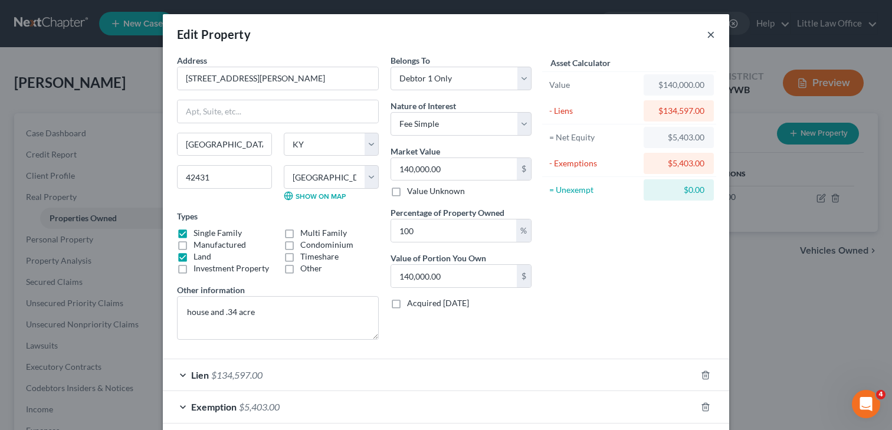
click at [707, 34] on button "×" at bounding box center [711, 34] width 8 height 14
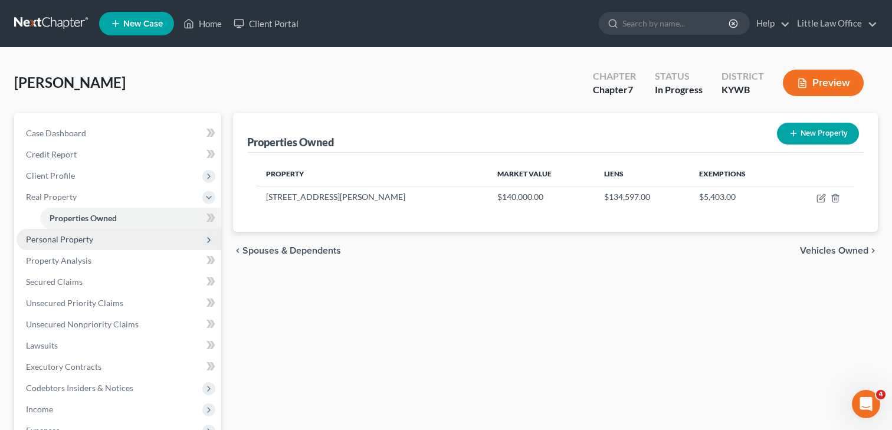
click at [63, 241] on span "Personal Property" at bounding box center [59, 239] width 67 height 10
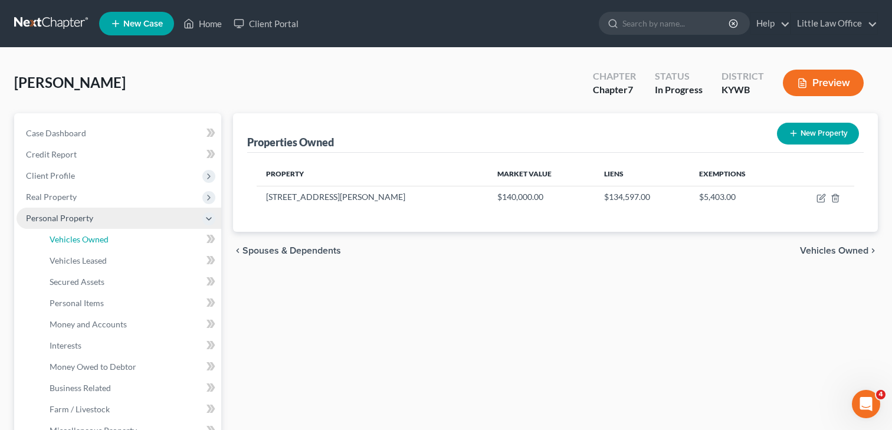
click at [63, 241] on span "Vehicles Owned" at bounding box center [79, 239] width 59 height 10
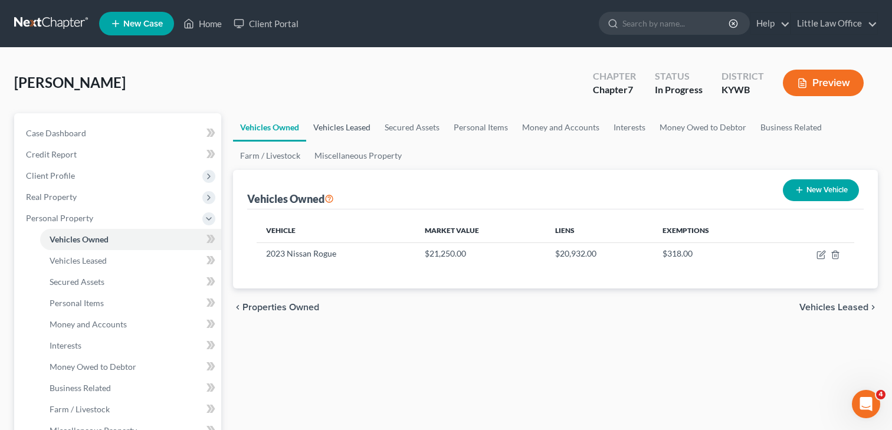
click at [353, 127] on link "Vehicles Leased" at bounding box center [341, 127] width 71 height 28
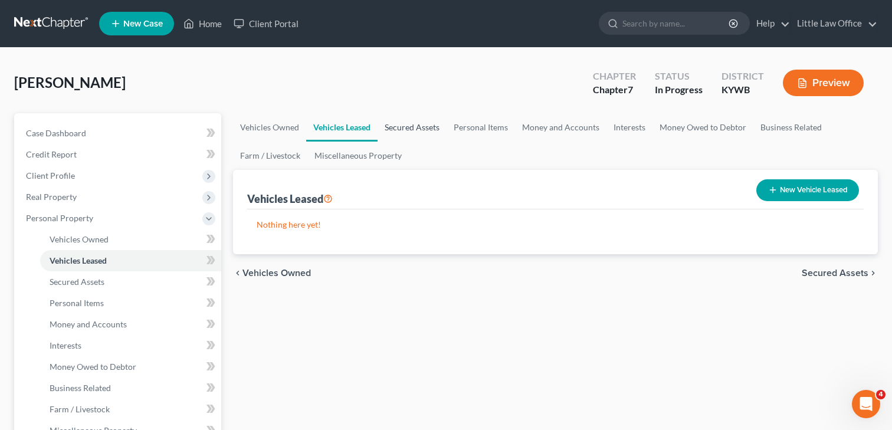
click at [427, 133] on link "Secured Assets" at bounding box center [412, 127] width 69 height 28
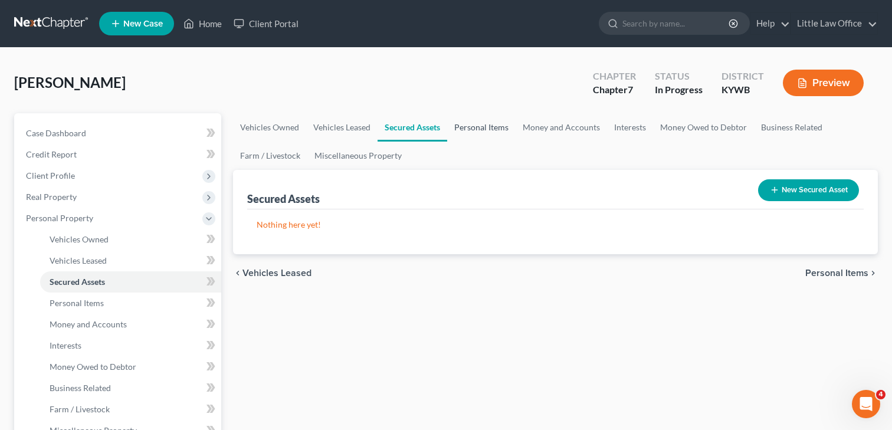
click at [464, 129] on link "Personal Items" at bounding box center [481, 127] width 68 height 28
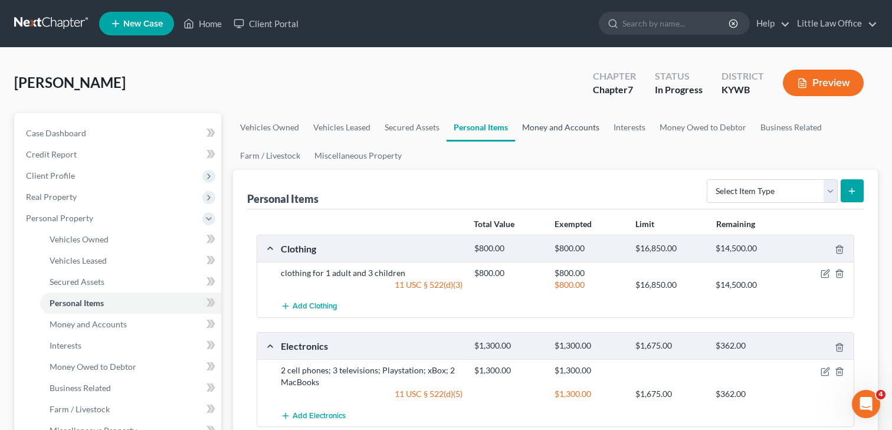
click at [581, 126] on link "Money and Accounts" at bounding box center [560, 127] width 91 height 28
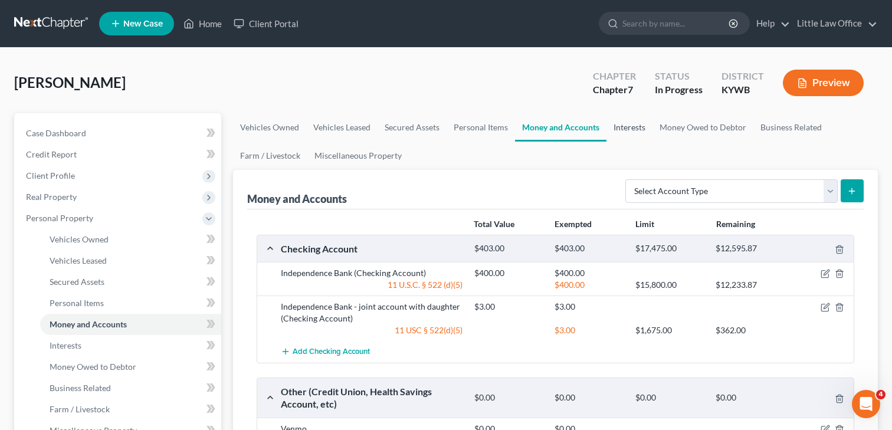
click at [618, 128] on link "Interests" at bounding box center [629, 127] width 46 height 28
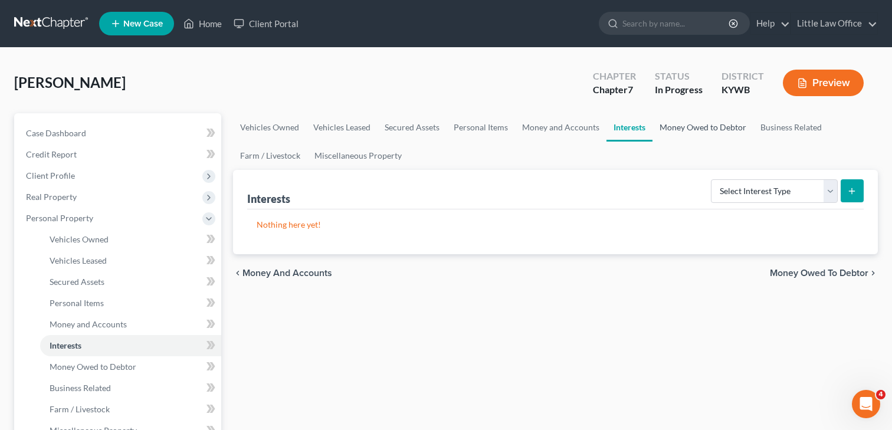
click at [681, 126] on link "Money Owed to Debtor" at bounding box center [703, 127] width 101 height 28
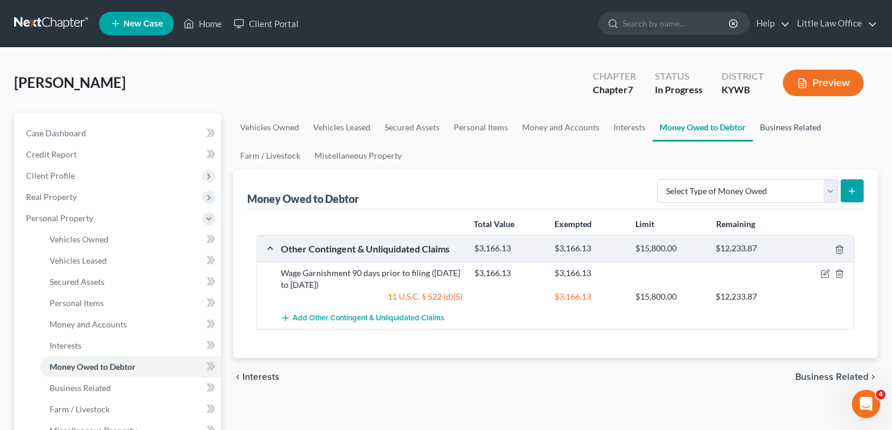
click at [778, 125] on link "Business Related" at bounding box center [791, 127] width 76 height 28
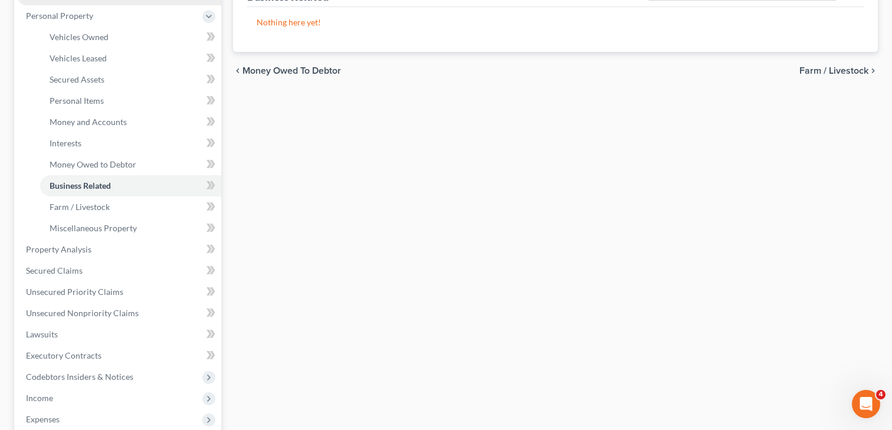
scroll to position [310, 0]
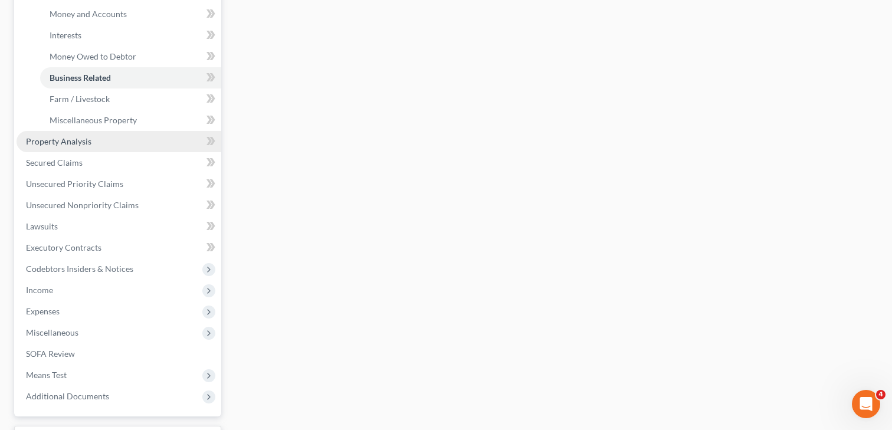
click at [78, 134] on link "Property Analysis" at bounding box center [119, 141] width 205 height 21
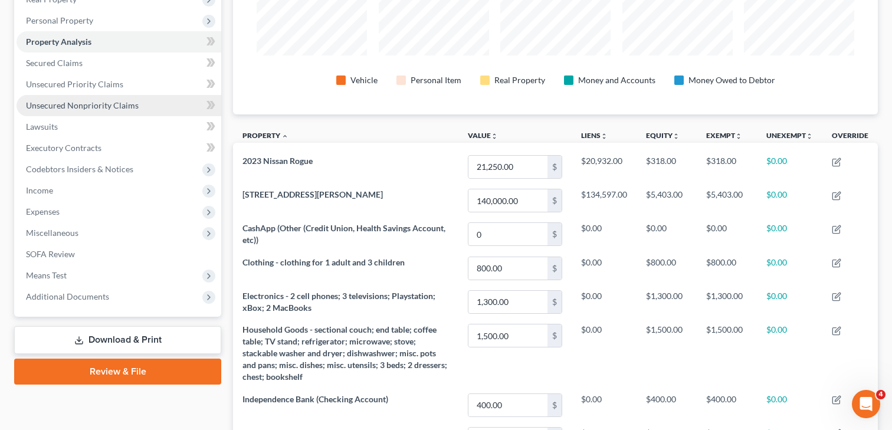
scroll to position [183, 0]
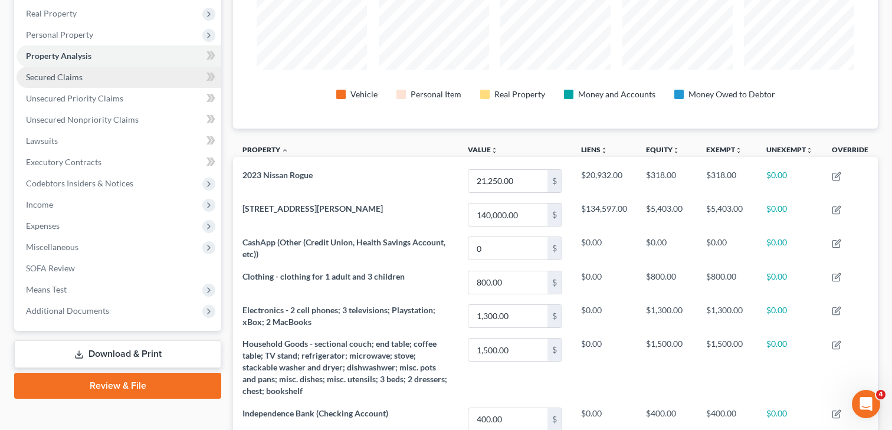
click at [63, 74] on span "Secured Claims" at bounding box center [54, 77] width 57 height 10
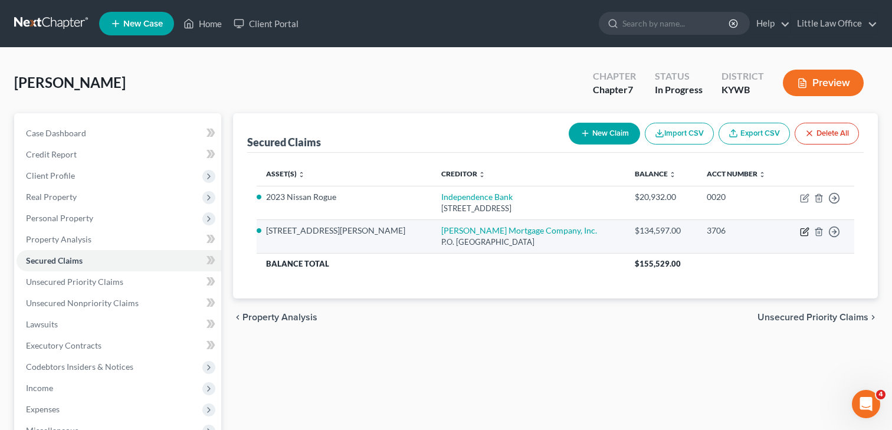
click at [804, 233] on icon "button" at bounding box center [804, 231] width 9 height 9
select select "21"
select select "0"
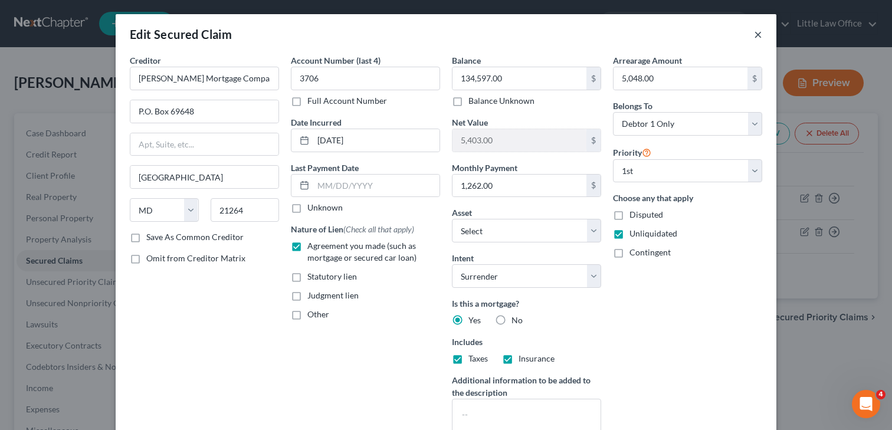
click at [759, 36] on button "×" at bounding box center [758, 34] width 8 height 14
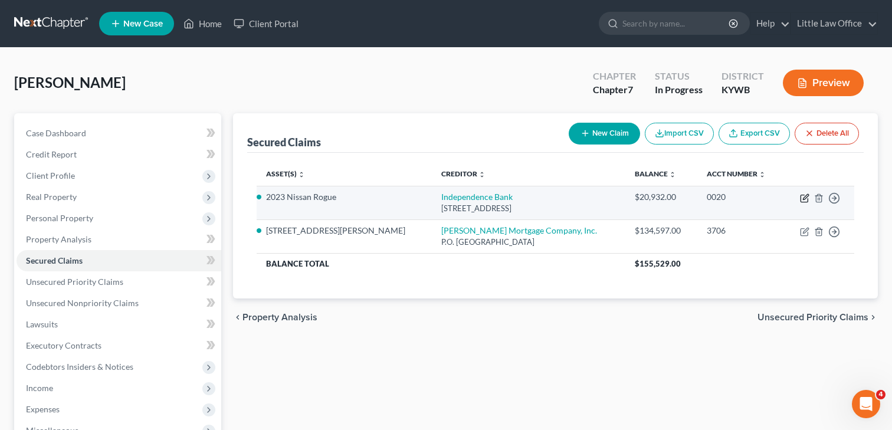
click at [808, 195] on icon "button" at bounding box center [805, 196] width 5 height 5
select select "18"
select select "2"
select select "0"
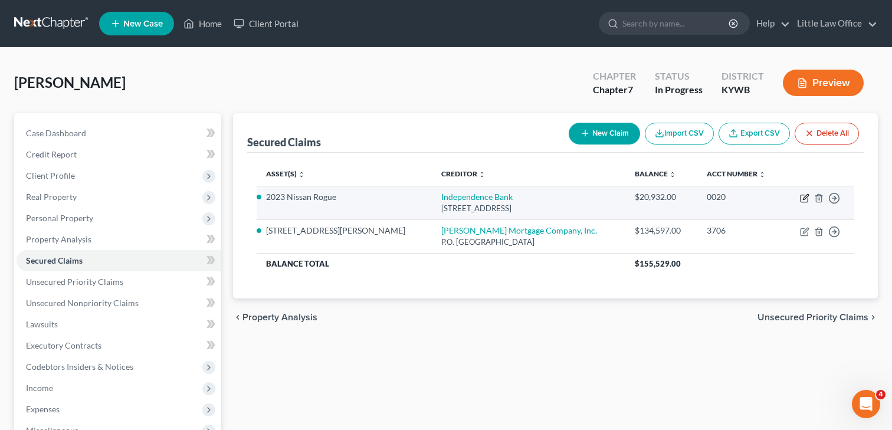
select select "0"
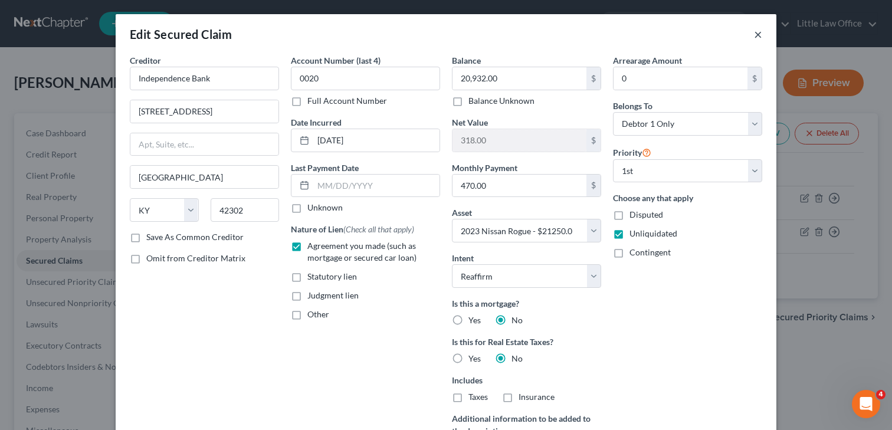
click at [758, 33] on button "×" at bounding box center [758, 34] width 8 height 14
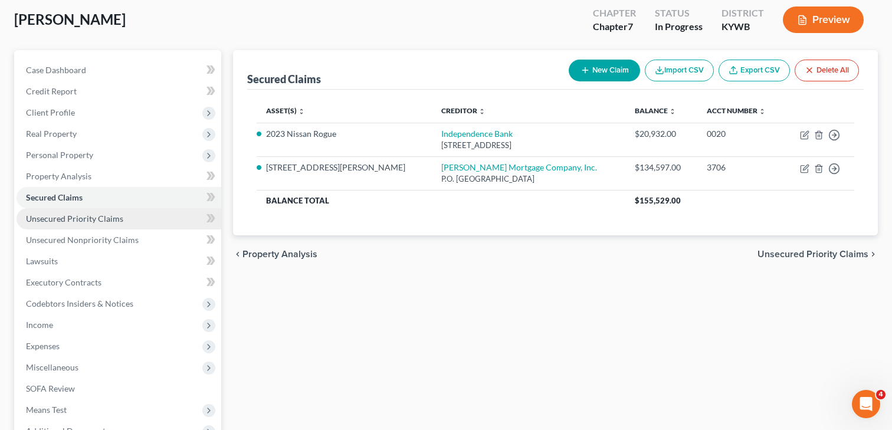
scroll to position [68, 0]
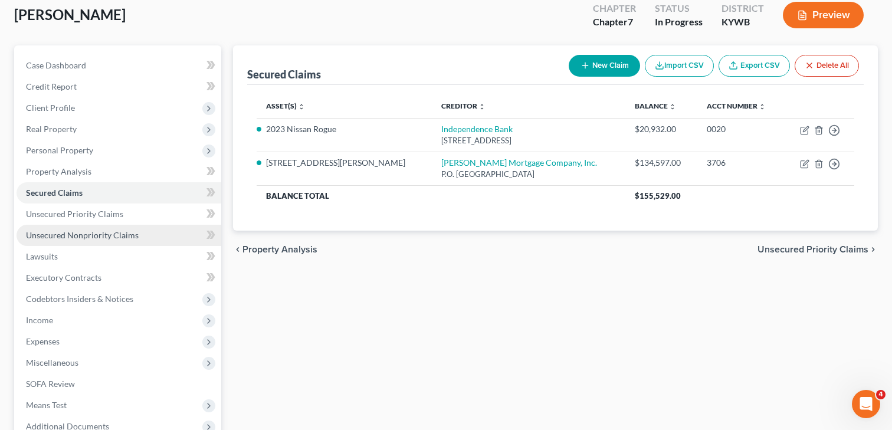
click at [53, 234] on span "Unsecured Nonpriority Claims" at bounding box center [82, 235] width 113 height 10
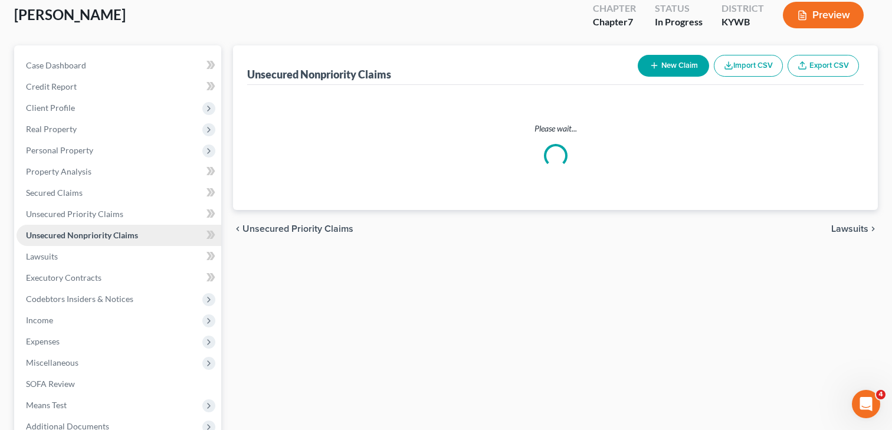
scroll to position [4, 0]
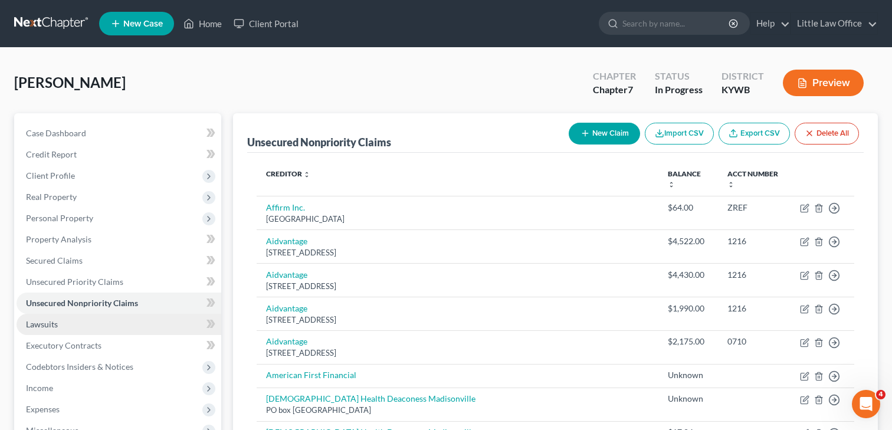
click at [47, 321] on span "Lawsuits" at bounding box center [42, 324] width 32 height 10
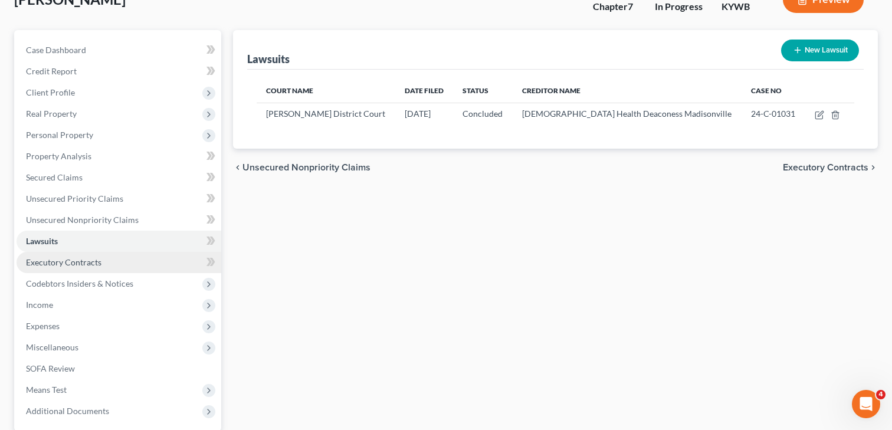
click at [50, 261] on span "Executory Contracts" at bounding box center [64, 262] width 76 height 10
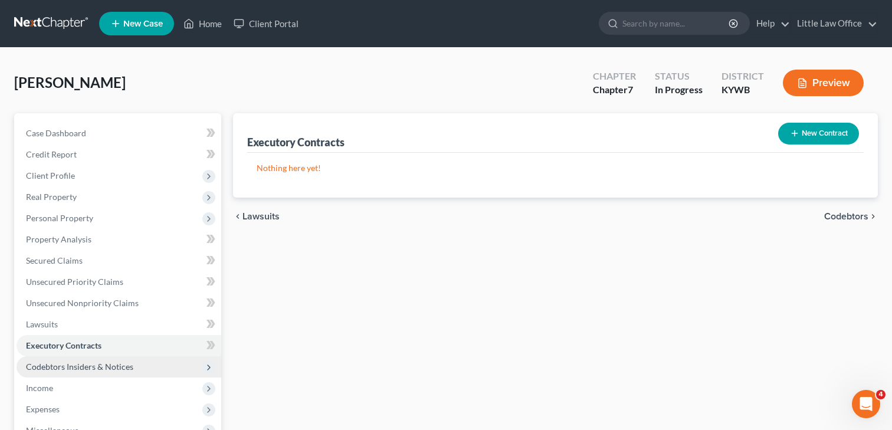
click at [55, 364] on span "Codebtors Insiders & Notices" at bounding box center [79, 367] width 107 height 10
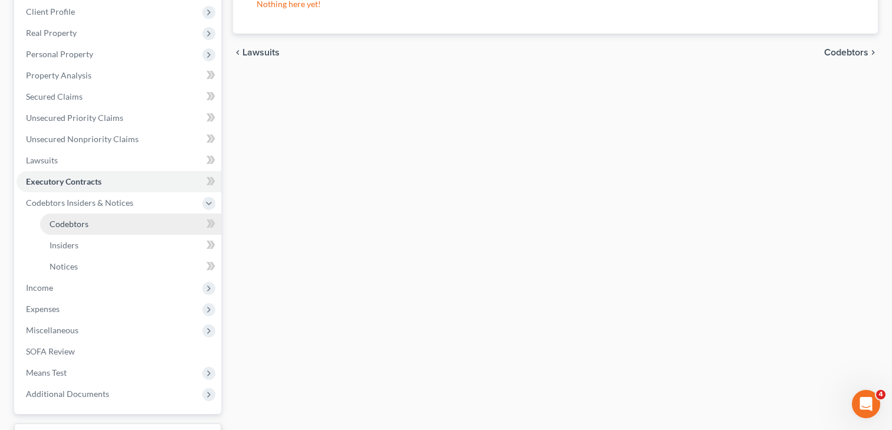
click at [82, 229] on link "Codebtors" at bounding box center [130, 224] width 181 height 21
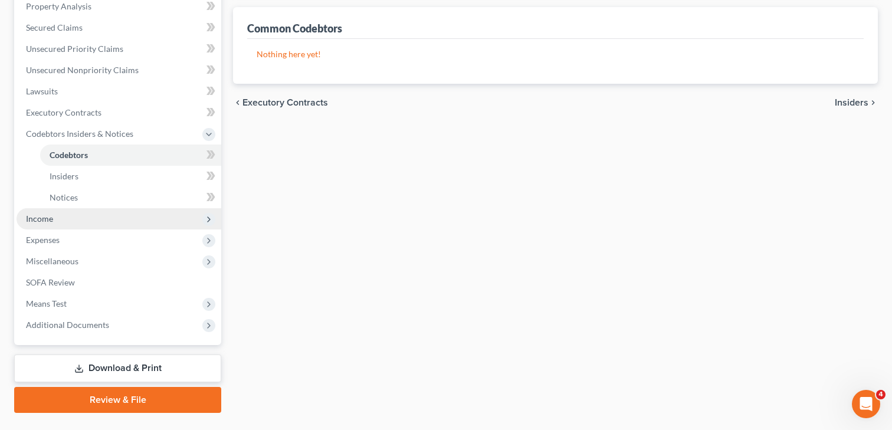
click at [73, 227] on span "Income" at bounding box center [119, 218] width 205 height 21
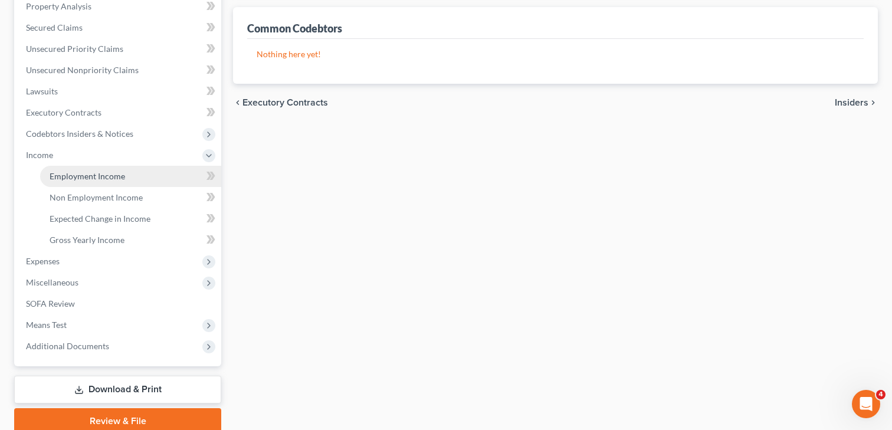
click at [81, 176] on span "Employment Income" at bounding box center [88, 176] width 76 height 10
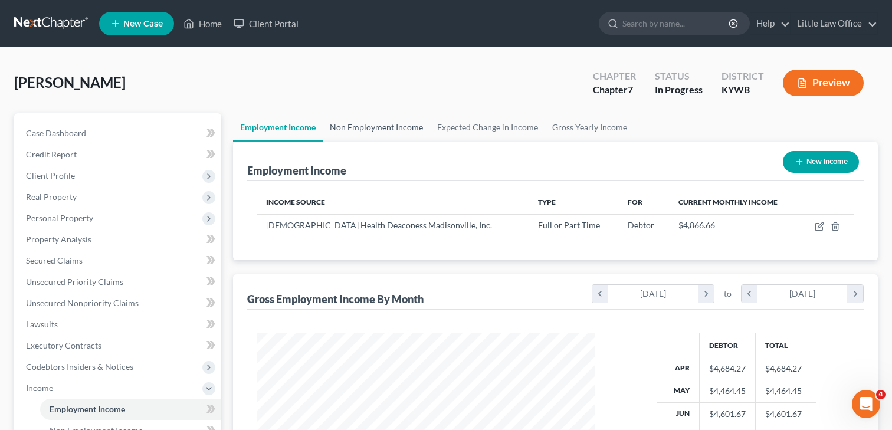
click at [364, 126] on link "Non Employment Income" at bounding box center [376, 127] width 107 height 28
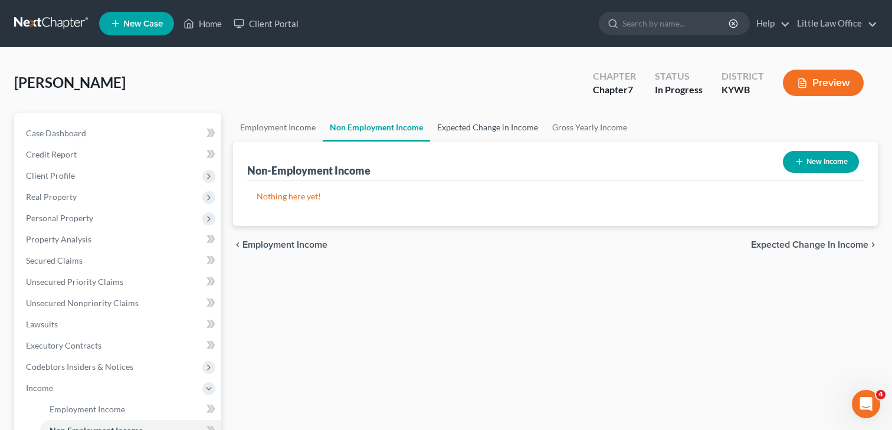
click at [464, 129] on link "Expected Change in Income" at bounding box center [487, 127] width 115 height 28
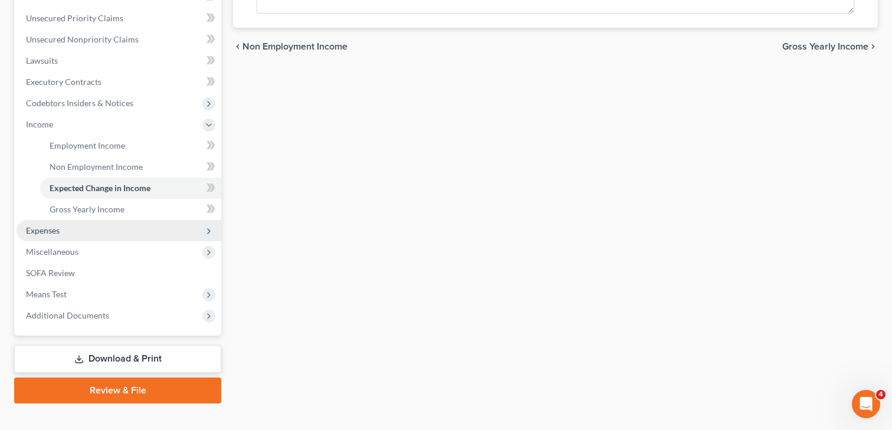
click at [78, 227] on span "Expenses" at bounding box center [119, 230] width 205 height 21
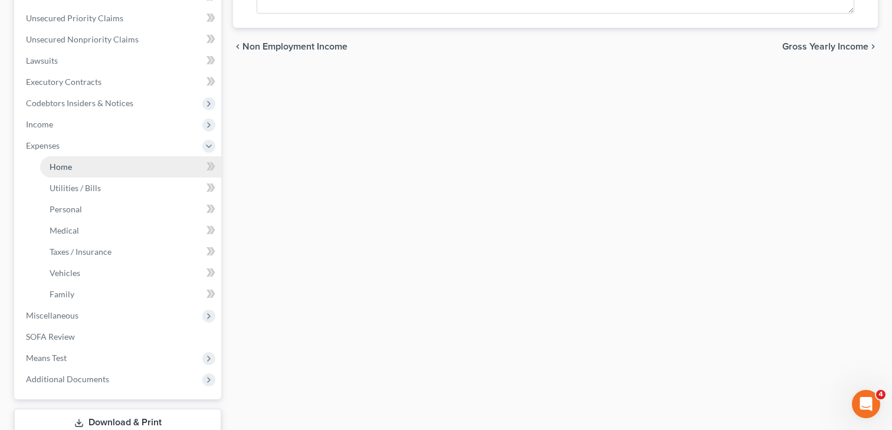
click at [101, 168] on link "Home" at bounding box center [130, 166] width 181 height 21
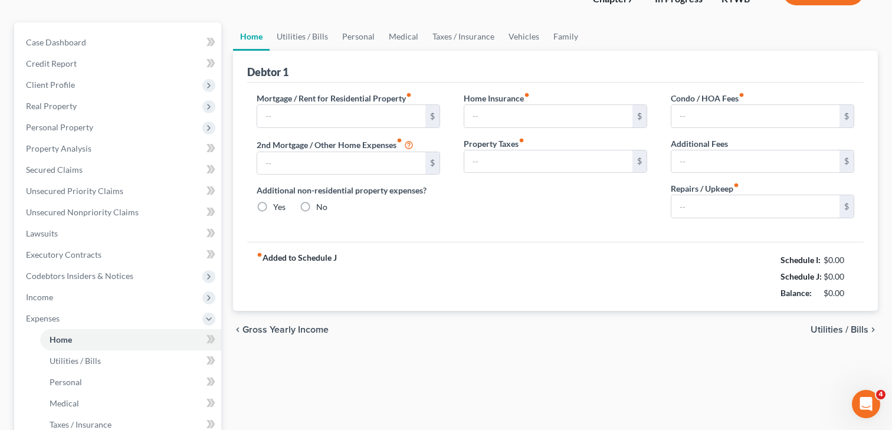
type input "0.00"
radio input "true"
type input "0.00"
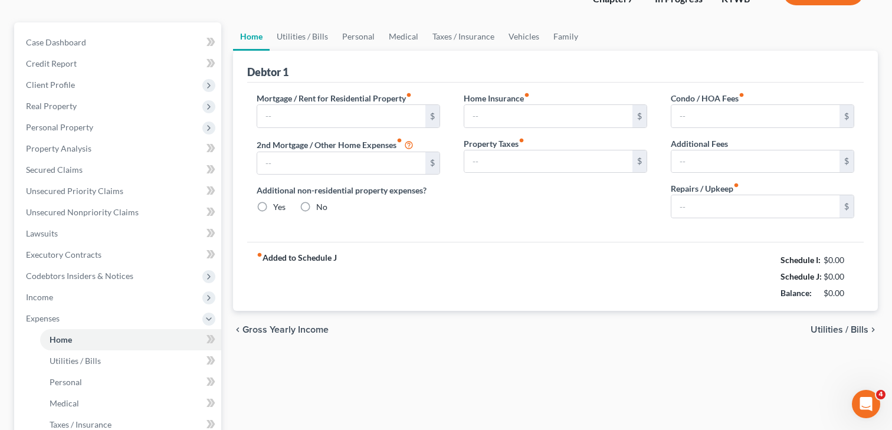
type input "0.00"
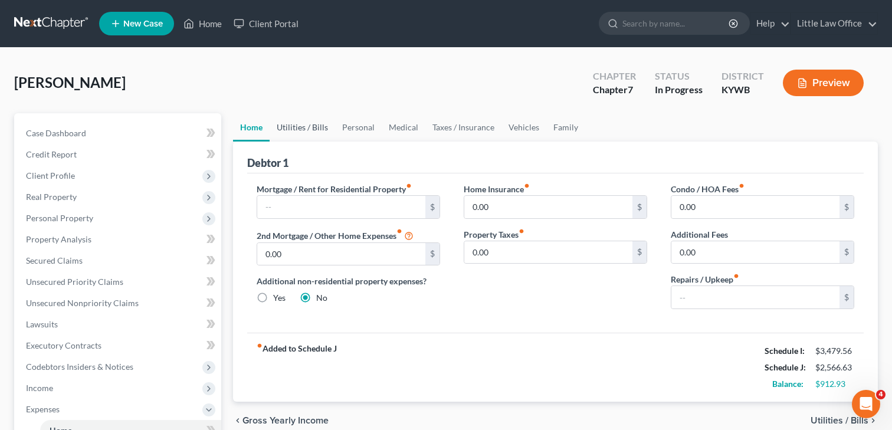
click at [302, 125] on link "Utilities / Bills" at bounding box center [302, 127] width 65 height 28
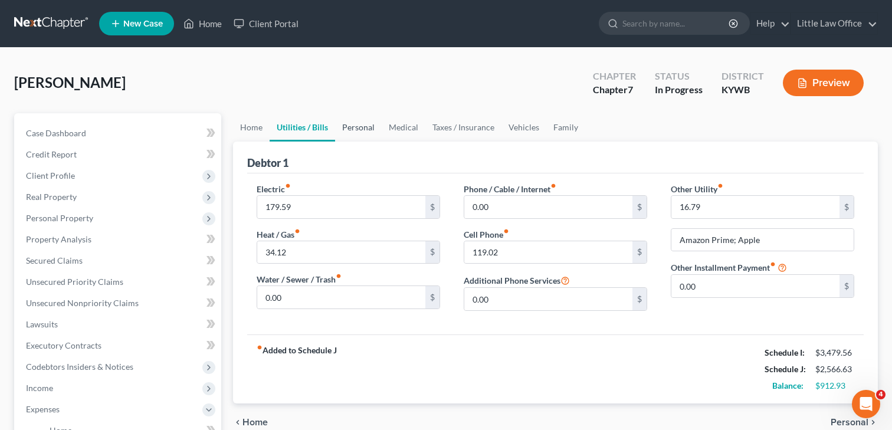
click at [353, 126] on link "Personal" at bounding box center [358, 127] width 47 height 28
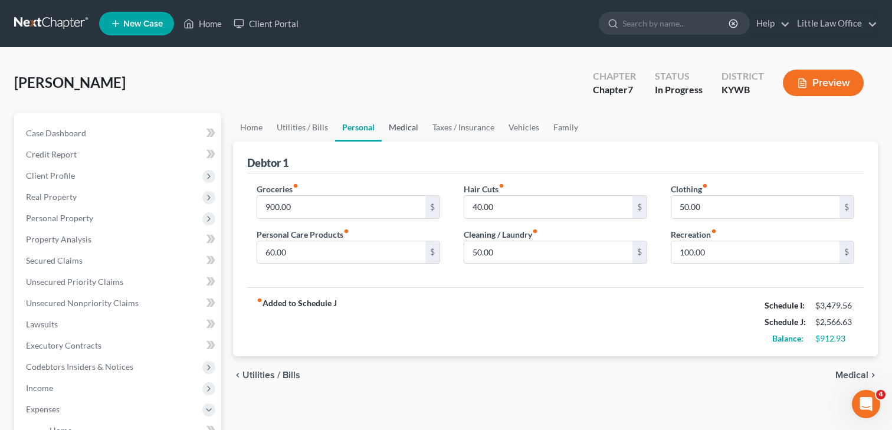
click at [402, 130] on link "Medical" at bounding box center [404, 127] width 44 height 28
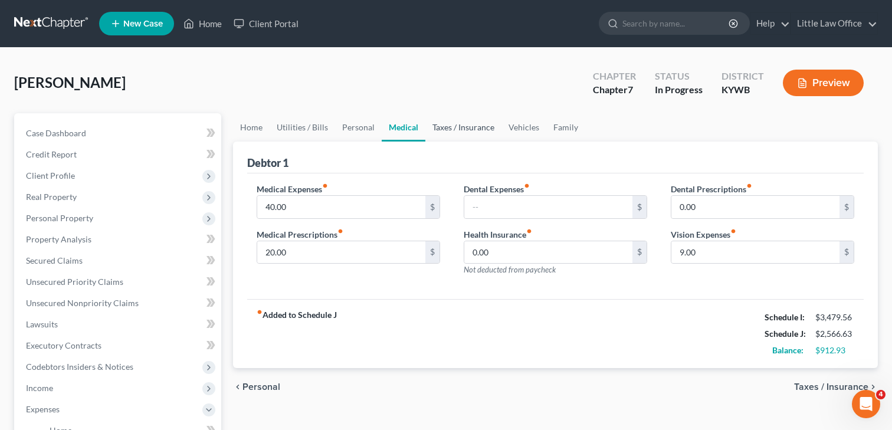
click at [447, 125] on link "Taxes / Insurance" at bounding box center [463, 127] width 76 height 28
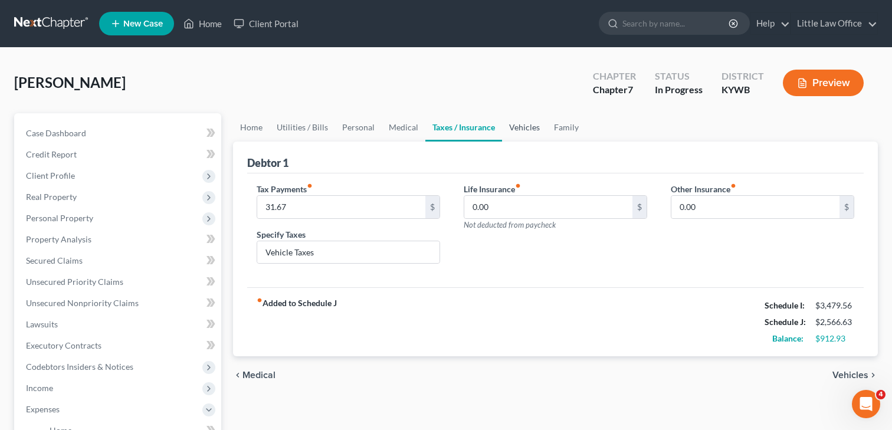
click at [526, 126] on link "Vehicles" at bounding box center [524, 127] width 45 height 28
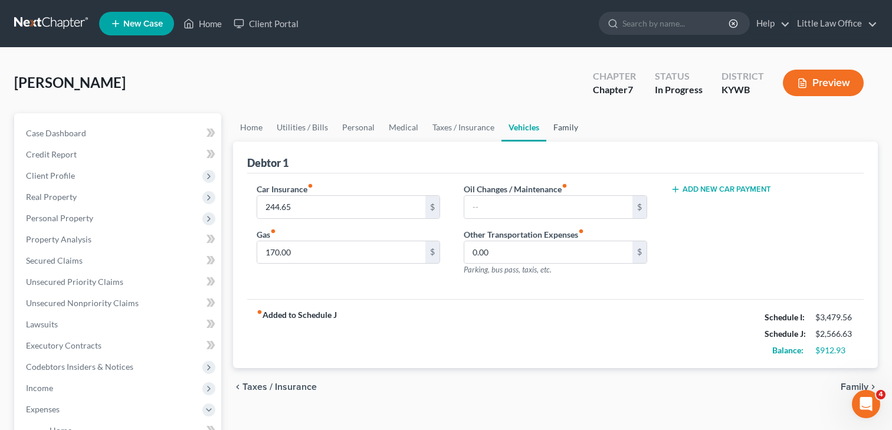
click at [557, 129] on link "Family" at bounding box center [565, 127] width 39 height 28
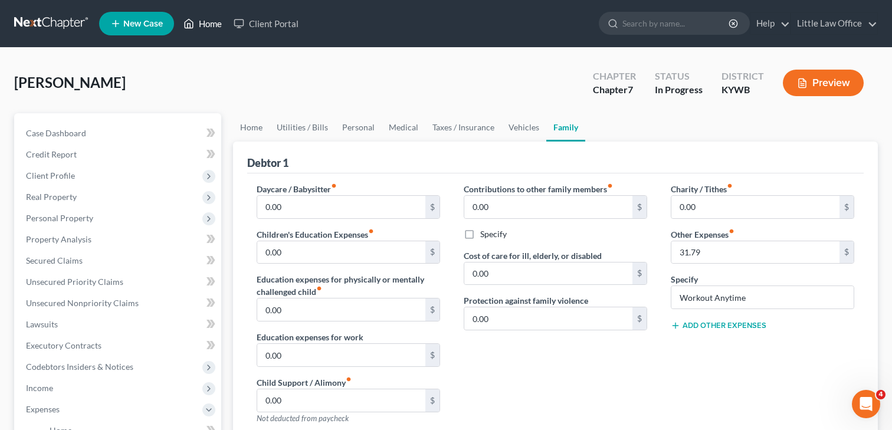
click at [208, 24] on link "Home" at bounding box center [203, 23] width 50 height 21
